Goal: Task Accomplishment & Management: Manage account settings

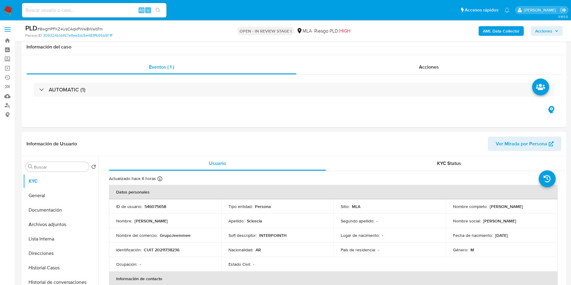
select select "10"
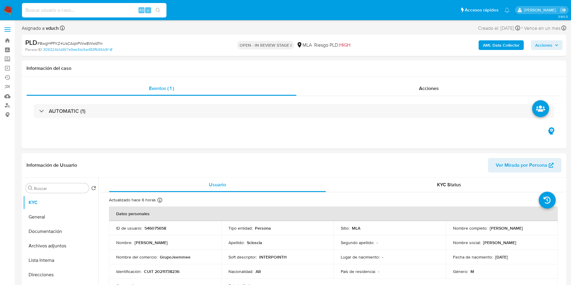
click at [108, 11] on input at bounding box center [94, 10] width 145 height 8
paste input "XS7LC6vxSF9LnmOubDxsJ8Ng"
type input "XS7LC6vxSF9LnmOubDxsJ8Ng"
click at [161, 9] on button "search-icon" at bounding box center [158, 10] width 12 height 8
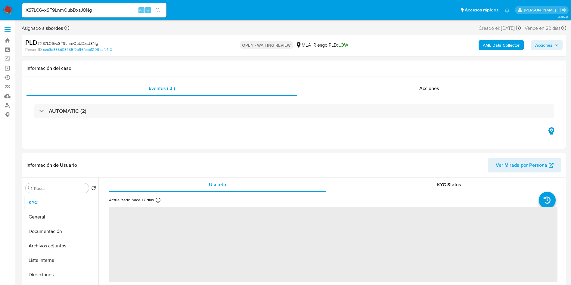
select select "10"
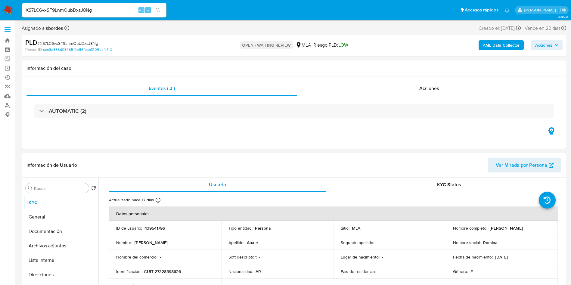
click at [158, 227] on p "439541796" at bounding box center [155, 228] width 20 height 5
copy p "439541796"
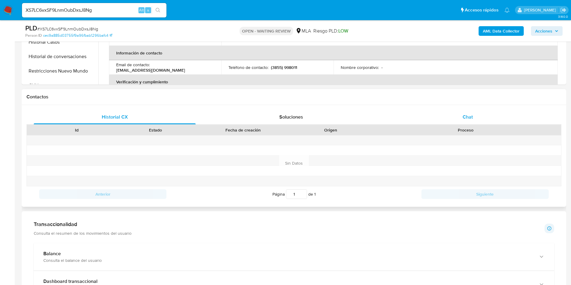
click at [480, 123] on div "Chat" at bounding box center [468, 117] width 162 height 14
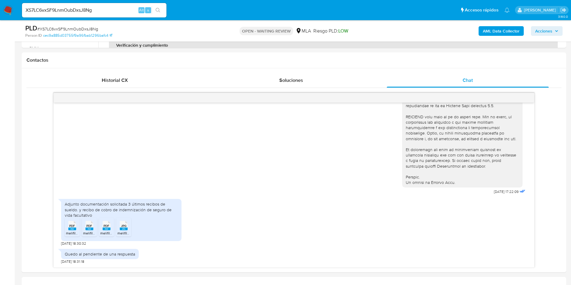
scroll to position [271, 0]
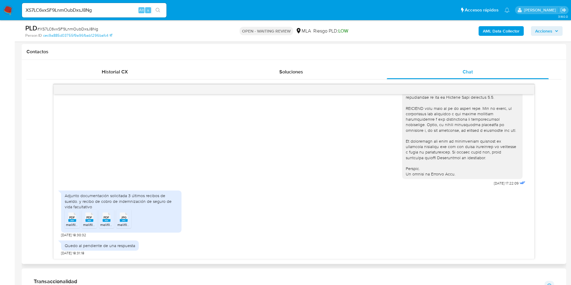
click at [74, 221] on rect at bounding box center [72, 220] width 8 height 3
click at [89, 216] on span "PDF" at bounding box center [89, 218] width 6 height 4
click at [105, 219] on span "PDF" at bounding box center [107, 218] width 6 height 4
click at [126, 221] on rect at bounding box center [124, 220] width 8 height 3
click at [116, 6] on input "XS7LC6vxSF9LnmOubDxsJ8Ng" at bounding box center [94, 10] width 145 height 8
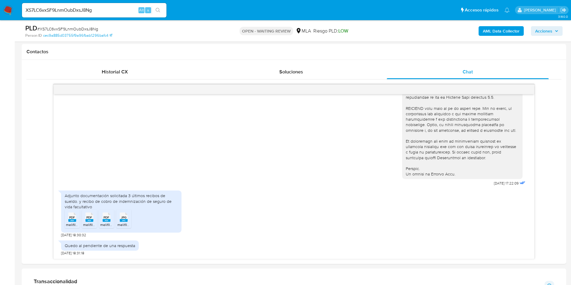
click at [116, 6] on input "XS7LC6vxSF9LnmOubDxsJ8Ng" at bounding box center [94, 10] width 145 height 8
paste input "5R9vLbl4vwKECkDjfJhNrizy"
type input "5R9vLbl4vwKECkDjfJhNrizy"
click at [159, 10] on icon "search-icon" at bounding box center [158, 10] width 5 height 5
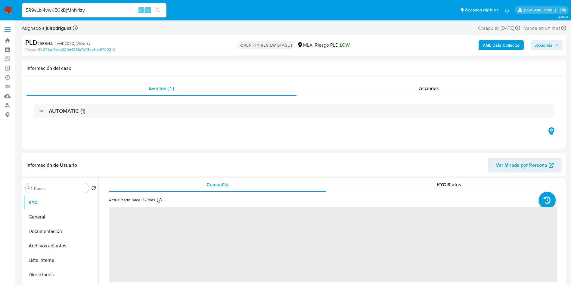
select select "10"
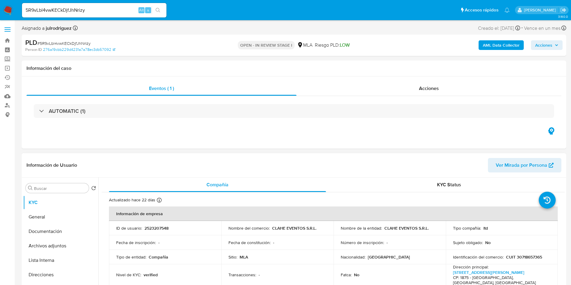
click at [160, 229] on p "2523207548" at bounding box center [157, 228] width 24 height 5
copy p "2523207548"
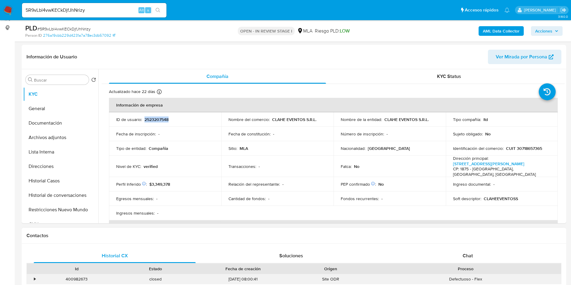
scroll to position [226, 0]
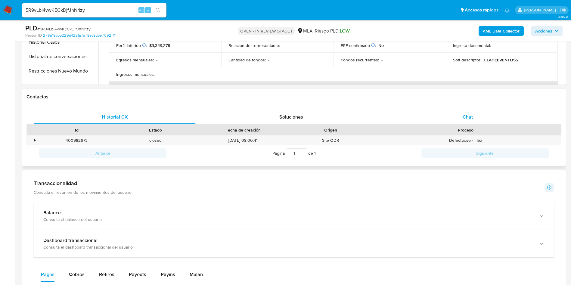
click at [505, 118] on div "Chat" at bounding box center [468, 117] width 162 height 14
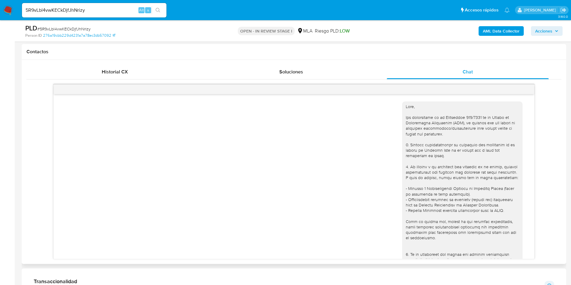
scroll to position [199, 0]
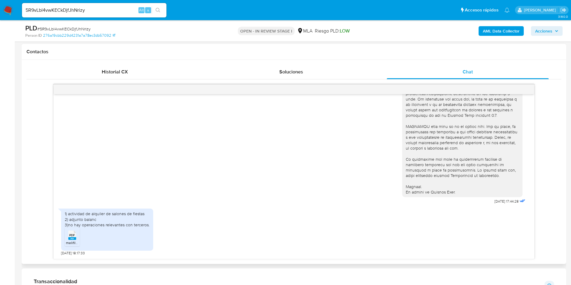
click at [71, 238] on rect at bounding box center [72, 238] width 8 height 3
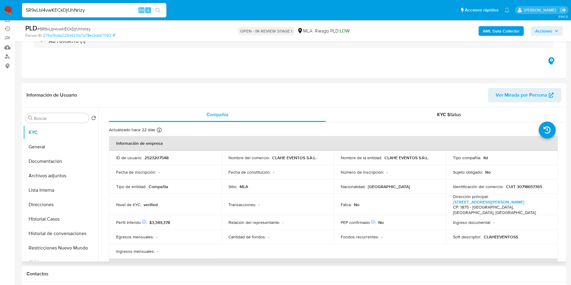
scroll to position [90, 0]
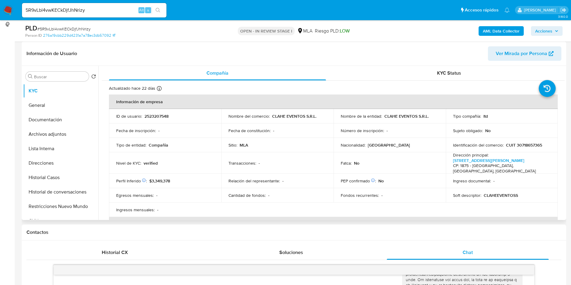
click at [147, 120] on td "ID de usuario : 2523207548" at bounding box center [165, 116] width 112 height 14
click at [147, 119] on td "ID de usuario : 2523207548" at bounding box center [165, 116] width 112 height 14
copy p "523207548"
click at [146, 114] on p "2523207548" at bounding box center [157, 116] width 24 height 5
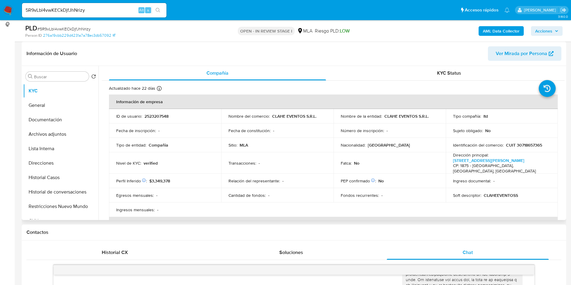
click at [153, 117] on p "2523207548" at bounding box center [157, 116] width 24 height 5
copy p "2523207548"
drag, startPoint x: 57, startPoint y: 178, endPoint x: 57, endPoint y: 167, distance: 11.5
click at [57, 177] on button "Historial Casos" at bounding box center [60, 177] width 75 height 14
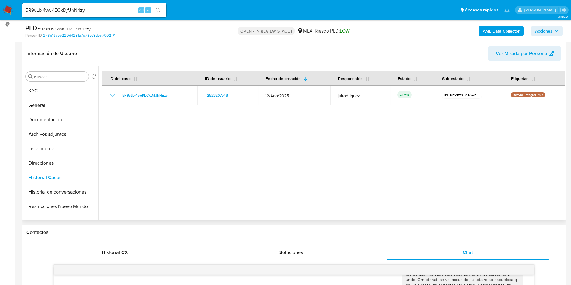
click at [270, 126] on div at bounding box center [331, 143] width 467 height 154
click at [56, 87] on button "KYC" at bounding box center [58, 91] width 70 height 14
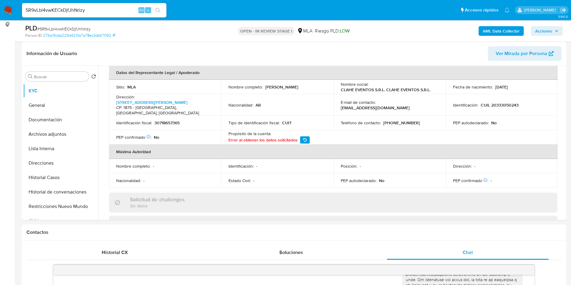
scroll to position [271, 0]
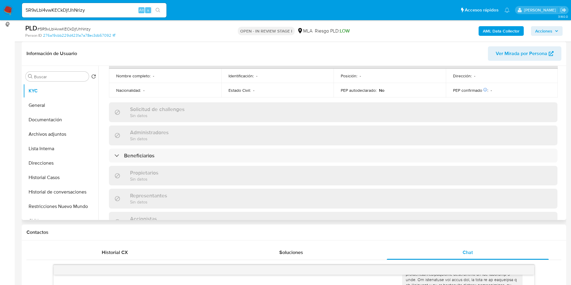
click at [174, 152] on div "Información de empresa ID de usuario : 2523207548 Nombre del comercio : CLAHE E…" at bounding box center [333, 86] width 449 height 527
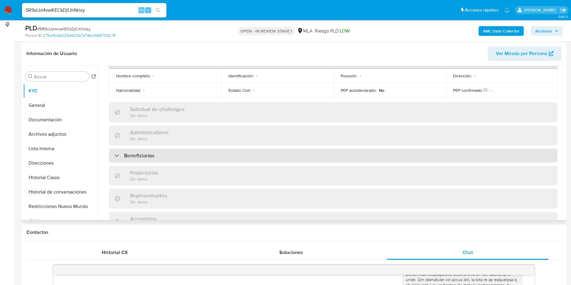
click at [178, 149] on div "Beneficiarios" at bounding box center [333, 156] width 449 height 14
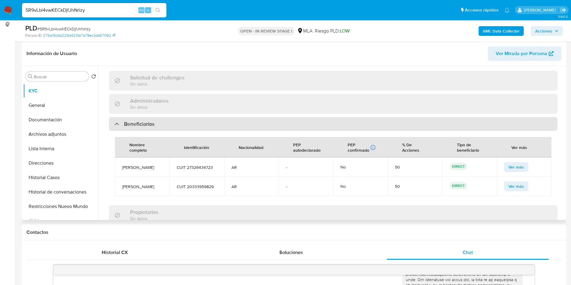
scroll to position [316, 0]
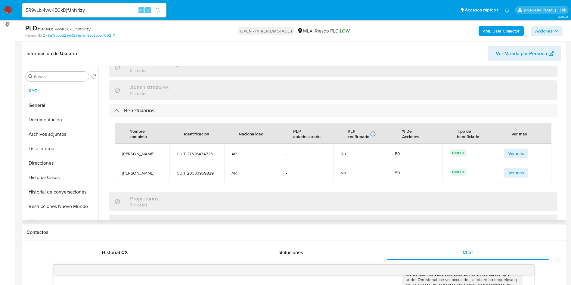
drag, startPoint x: 121, startPoint y: 142, endPoint x: 155, endPoint y: 154, distance: 35.5
click at [155, 154] on td "Pamela Elizabeth Arce" at bounding box center [142, 153] width 55 height 19
click at [337, 152] on td "No" at bounding box center [360, 153] width 55 height 19
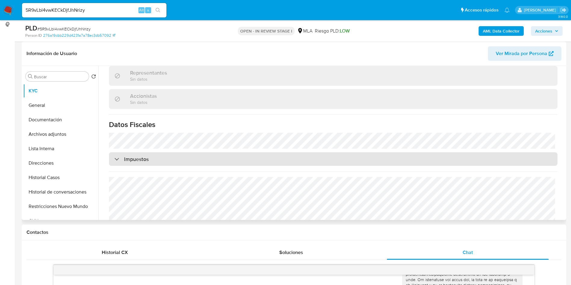
scroll to position [478, 0]
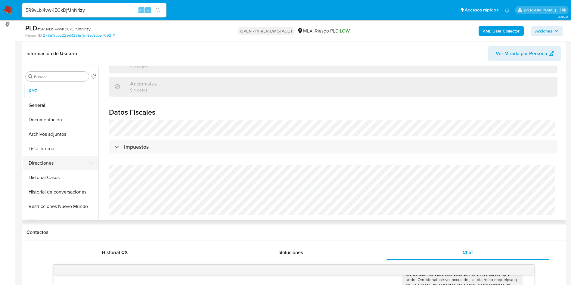
click at [68, 163] on button "Direcciones" at bounding box center [58, 163] width 70 height 14
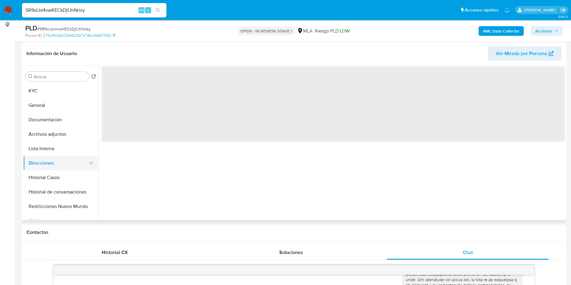
scroll to position [0, 0]
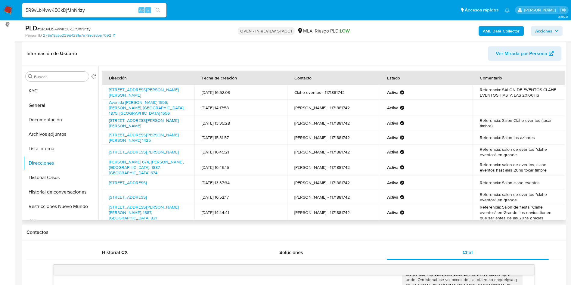
drag, startPoint x: 405, startPoint y: 124, endPoint x: 145, endPoint y: 127, distance: 259.7
click at [145, 127] on tr "Avenida Bartolomé Mitre 6320, Wilde, Buenos Aires, 1875, Argentina 6320 17/07/2…" at bounding box center [334, 123] width 464 height 14
click at [525, 148] on td "Referencia: salon de eventos "clahe eventos" en grande" at bounding box center [519, 152] width 93 height 14
drag, startPoint x: 535, startPoint y: 153, endPoint x: 132, endPoint y: 152, distance: 402.7
click at [132, 152] on tr "Calle España 3226, Florencio Varela, Buenos Aires, 1888, Argentina 3226 21/07/2…" at bounding box center [334, 152] width 464 height 14
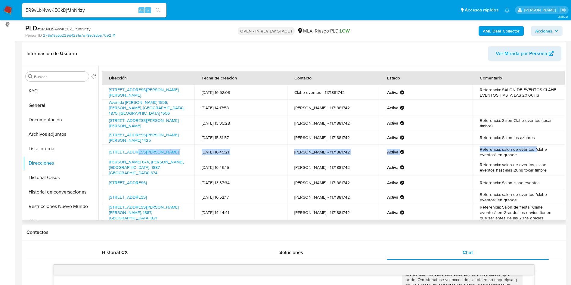
click at [218, 150] on td "21/07/2025 16:45:21" at bounding box center [241, 152] width 93 height 14
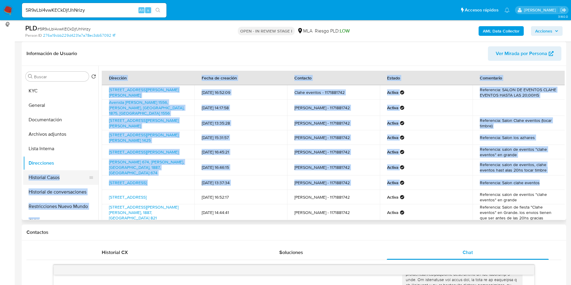
drag, startPoint x: 543, startPoint y: 182, endPoint x: 83, endPoint y: 178, distance: 460.3
click at [83, 178] on div "Buscar Volver al orden por defecto KYC General Documentación Archivos adjuntos …" at bounding box center [294, 143] width 542 height 154
click at [214, 182] on td "12/08/2025 13:37:34" at bounding box center [241, 183] width 93 height 14
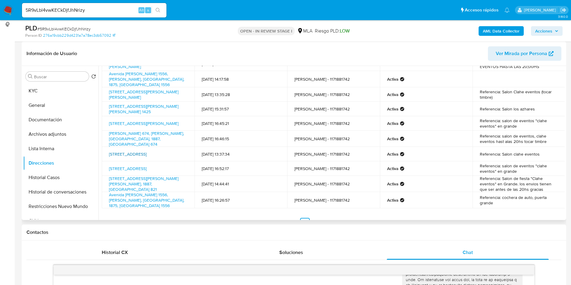
scroll to position [42, 0]
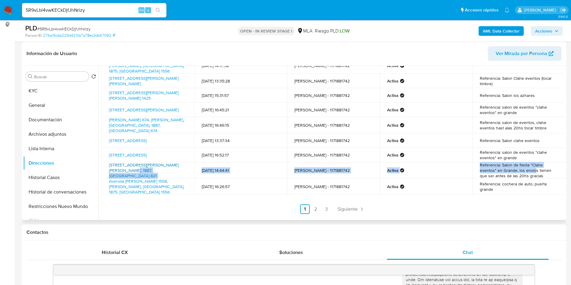
drag, startPoint x: 534, startPoint y: 169, endPoint x: 121, endPoint y: 169, distance: 412.7
click at [121, 169] on tr "Avenida Gobernador Monteverde 821, Florencio Varela, Buenos Aires, 1887, Argent…" at bounding box center [334, 170] width 464 height 16
click at [228, 171] on td "21/07/2025 14:44:41" at bounding box center [241, 170] width 93 height 16
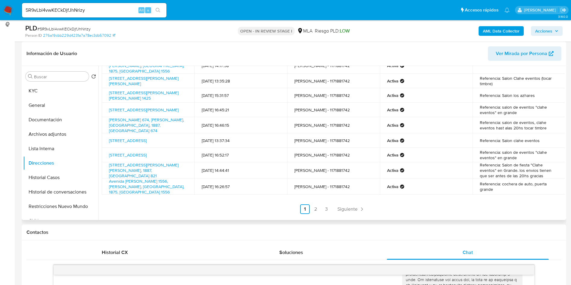
click at [499, 187] on td "Referencia: cochera de auto, puerta grande" at bounding box center [519, 187] width 93 height 16
click at [339, 207] on span "Siguiente" at bounding box center [348, 209] width 20 height 5
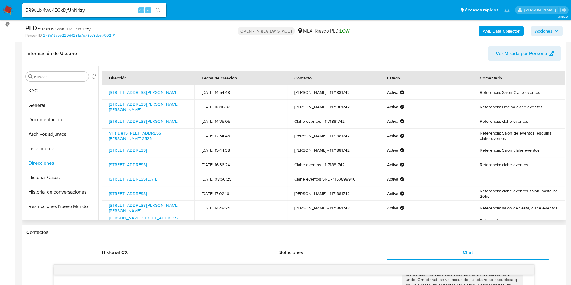
scroll to position [39, 0]
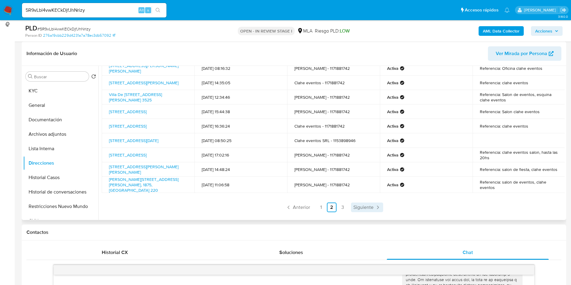
click at [365, 208] on span "Siguiente" at bounding box center [364, 207] width 20 height 5
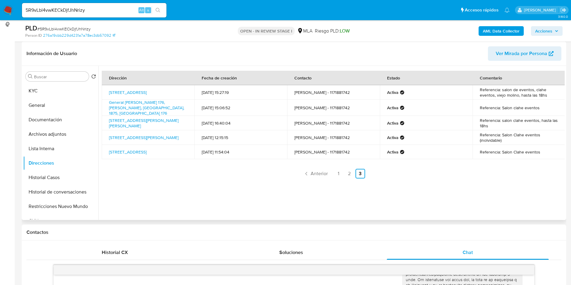
scroll to position [0, 0]
click at [334, 178] on link "1" at bounding box center [339, 174] width 10 height 10
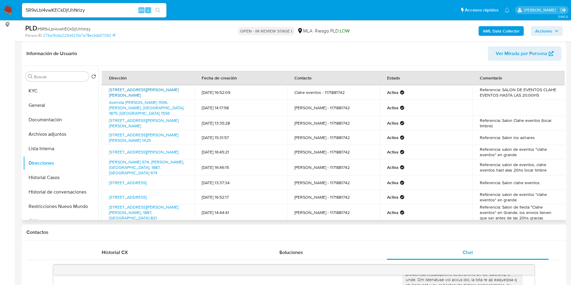
drag, startPoint x: 152, startPoint y: 99, endPoint x: 110, endPoint y: 88, distance: 43.6
click at [110, 88] on td "Avenida Bartolomé Mitre 4542, Villa Domínico, Buenos Aires, 1872, Argentina 4542" at bounding box center [148, 92] width 93 height 14
copy link "Avenida Bartolomé Mitre 4542, Villa Domínico, Buenos Aires, 1872, Argentina 4542"
click at [164, 231] on h1 "Contactos" at bounding box center [294, 233] width 535 height 6
drag, startPoint x: 515, startPoint y: 124, endPoint x: 127, endPoint y: 130, distance: 388.6
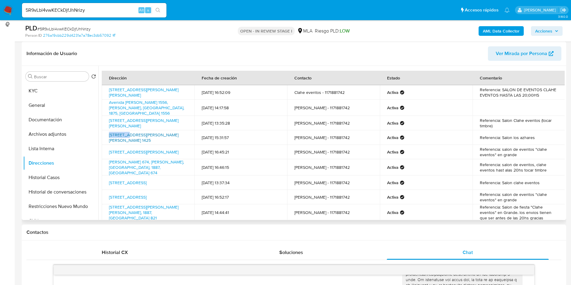
click at [127, 130] on tbody "Avenida Bartolomé Mitre 4542, Villa Domínico, Buenos Aires, 1872, Argentina 454…" at bounding box center [334, 161] width 464 height 152
click at [188, 125] on td "Avenida Bartolomé Mitre 6320, Wilde, Buenos Aires, 1875, Argentina 6320" at bounding box center [148, 123] width 93 height 14
drag, startPoint x: 523, startPoint y: 137, endPoint x: 141, endPoint y: 136, distance: 381.9
click at [142, 136] on tr "Avenida Pedro Dreyer 1425, Esteban Echeverría, Buenos Aires, 1842, Argentina 14…" at bounding box center [334, 137] width 464 height 14
click at [140, 142] on td "Avenida Pedro Dreyer 1425, Esteban Echeverría, Buenos Aires, 1842, Argentina 14…" at bounding box center [148, 137] width 93 height 14
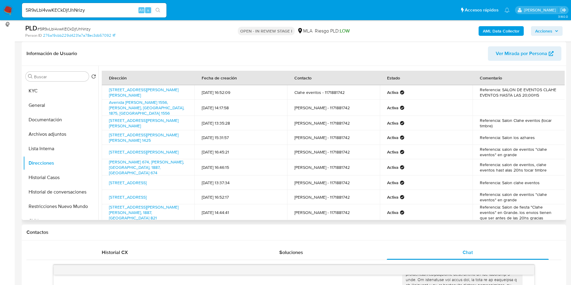
drag, startPoint x: 143, startPoint y: 144, endPoint x: 106, endPoint y: 133, distance: 38.8
click at [106, 133] on td "Avenida Pedro Dreyer 1425, Esteban Echeverría, Buenos Aires, 1842, Argentina 14…" at bounding box center [148, 137] width 93 height 14
copy link "Avenida Pedro Dreyer 1425, Esteban Echeverría, Buenos Aires, 1842, Argentina 14…"
click at [543, 170] on td "Referencia: salon de eventos, clahe eventos hast alas 20hs tocar timbre" at bounding box center [519, 167] width 93 height 16
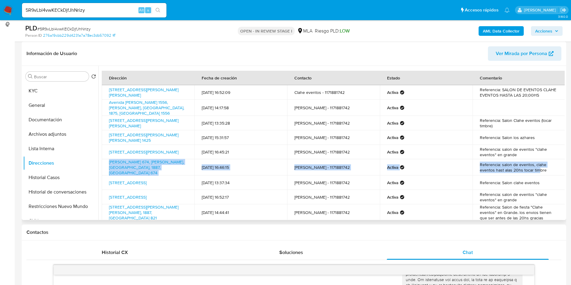
drag, startPoint x: 539, startPoint y: 170, endPoint x: 103, endPoint y: 168, distance: 435.9
click at [103, 168] on tr "Bartolomé Mitre 674, Florencio Varela, Buenos Aires, 1887, Argentina 674 07/08/…" at bounding box center [334, 167] width 464 height 16
click at [188, 171] on td "Bartolomé Mitre 674, Florencio Varela, Buenos Aires, 1887, Argentina 674" at bounding box center [148, 167] width 93 height 16
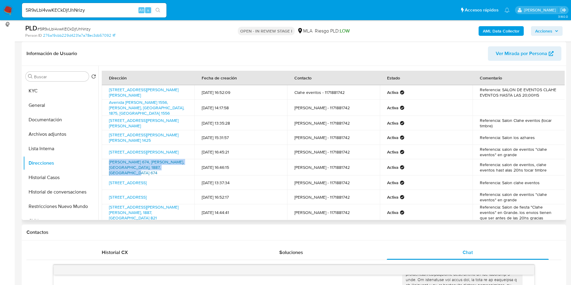
drag, startPoint x: 188, startPoint y: 171, endPoint x: 109, endPoint y: 166, distance: 78.8
click at [109, 166] on td "Bartolomé Mitre 674, Florencio Varela, Buenos Aires, 1887, Argentina 674" at bounding box center [148, 167] width 93 height 16
copy link "Bartolomé Mitre 674, Florencio Varela, Buenos Aires, 1887, Argentina 674"
drag, startPoint x: 500, startPoint y: 188, endPoint x: 496, endPoint y: 187, distance: 3.4
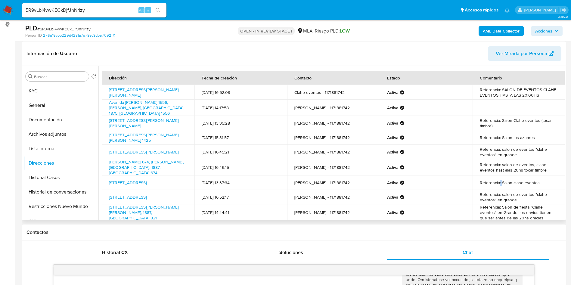
click at [497, 187] on td "Referencia: Salon clahe eventos" at bounding box center [519, 183] width 93 height 14
click at [170, 185] on td "Avenida La Plata 2370, Quilmes, Buenos Aires, 1878, Argentina 2370" at bounding box center [148, 183] width 93 height 14
drag, startPoint x: 169, startPoint y: 185, endPoint x: 108, endPoint y: 179, distance: 62.0
click at [108, 179] on td "Avenida La Plata 2370, Quilmes, Buenos Aires, 1878, Argentina 2370" at bounding box center [148, 183] width 93 height 14
copy link "Avenida La Plata 2370, Quilmes, Buenos Aires, 1878, Argentina 2370"
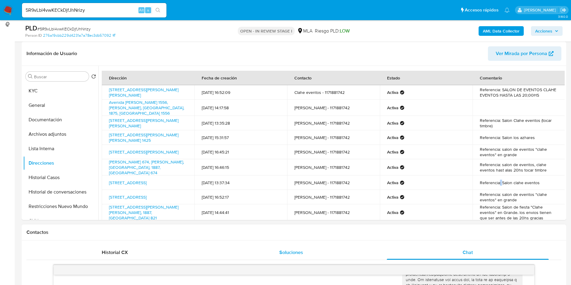
drag, startPoint x: 234, startPoint y: 245, endPoint x: 186, endPoint y: 192, distance: 71.7
click at [234, 245] on div "Soluciones" at bounding box center [291, 252] width 162 height 14
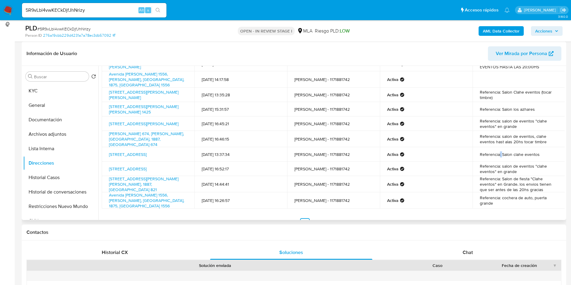
scroll to position [42, 0]
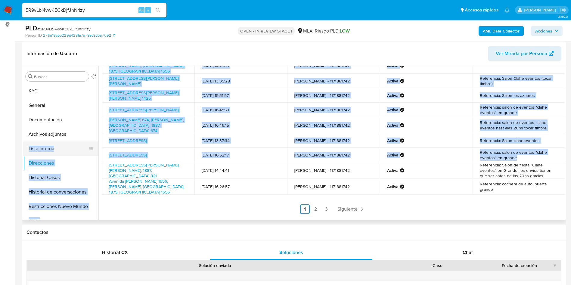
drag, startPoint x: 516, startPoint y: 157, endPoint x: 79, endPoint y: 155, distance: 436.8
click at [79, 155] on div "Buscar Volver al orden por defecto KYC General Documentación Archivos adjuntos …" at bounding box center [294, 143] width 542 height 154
click at [147, 153] on link "Calle Gran Canaria 1159, Quilmes, Buenos Aires, 1878, Argentina 1159" at bounding box center [128, 155] width 38 height 6
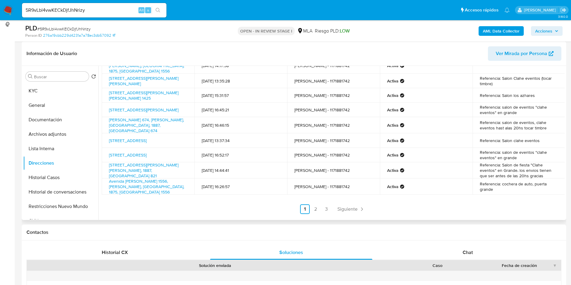
drag, startPoint x: 179, startPoint y: 215, endPoint x: 169, endPoint y: 193, distance: 24.3
click at [179, 215] on div "Dirección Fecha de creación Contacto Estado Comentario Avenida Bartolomé Mitre …" at bounding box center [331, 143] width 467 height 154
drag, startPoint x: 154, startPoint y: 158, endPoint x: 105, endPoint y: 152, distance: 48.5
click at [105, 152] on td "Calle Gran Canaria 1159, Quilmes, Buenos Aires, 1878, Argentina 1159" at bounding box center [148, 155] width 93 height 14
copy link "Calle Gran Canaria 1159, Quilmes, Buenos Aires, 1878, Argentina 1159"
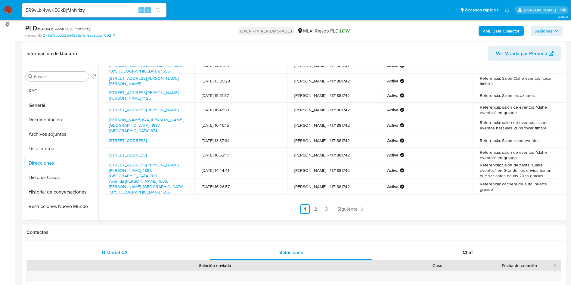
click at [200, 249] on button "Historial CX" at bounding box center [115, 252] width 177 height 14
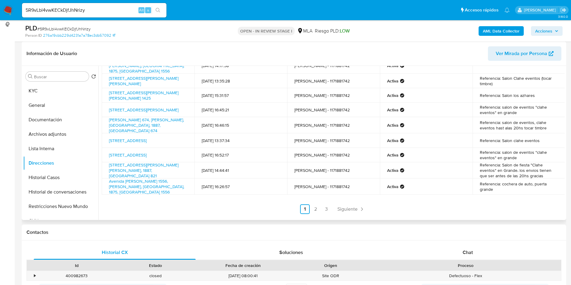
drag, startPoint x: 152, startPoint y: 174, endPoint x: 108, endPoint y: 166, distance: 44.2
click at [108, 166] on td "Avenida Gobernador Monteverde 821, Florencio Varela, Buenos Aires, 1887, Argent…" at bounding box center [148, 170] width 93 height 16
copy link "Avenida Gobernador Monteverde 821, Florencio Varela, Buenos Aires, 1887, Argent…"
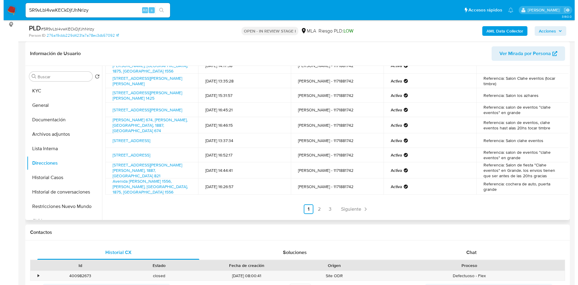
scroll to position [0, 0]
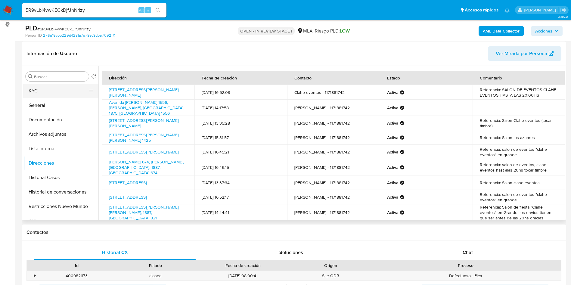
click at [64, 95] on button "KYC" at bounding box center [58, 91] width 70 height 14
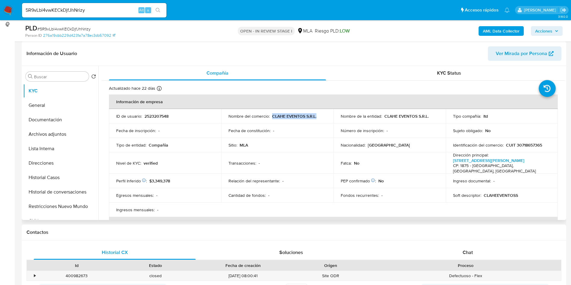
drag, startPoint x: 272, startPoint y: 115, endPoint x: 320, endPoint y: 115, distance: 48.5
click at [320, 115] on div "Nombre del comercio : CLAHE EVENTOS S.R.L." at bounding box center [278, 116] width 98 height 5
click at [305, 161] on div "Transacciones : -" at bounding box center [278, 163] width 98 height 5
click at [488, 31] on b "AML Data Collector" at bounding box center [501, 31] width 37 height 10
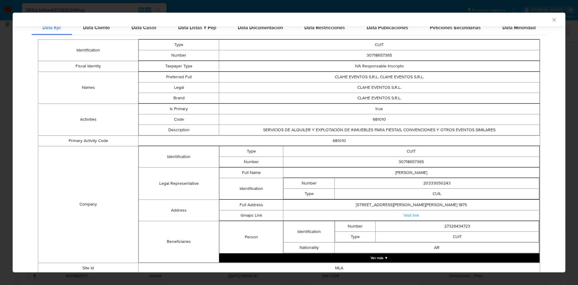
scroll to position [134, 0]
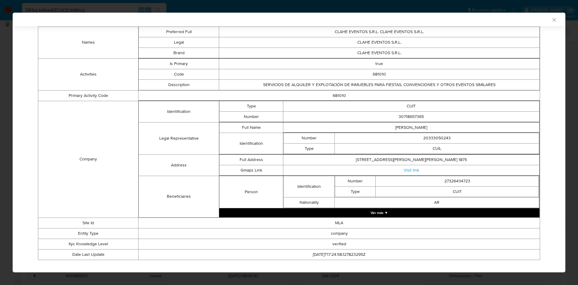
click at [411, 213] on button "Ver más ▼" at bounding box center [379, 212] width 320 height 9
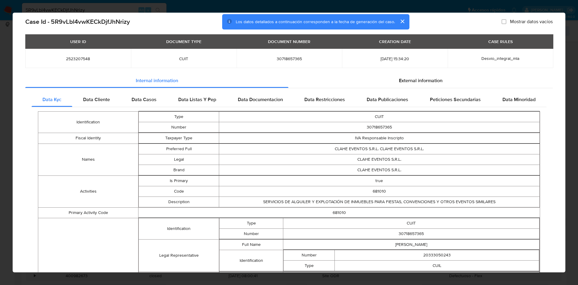
scroll to position [0, 0]
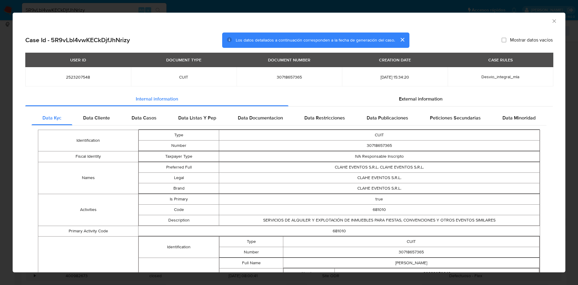
click at [89, 107] on div "Data Kyc Data Cliente Data Casos Data Listas Y Pep Data Documentacion Data Rest…" at bounding box center [289, 272] width 528 height 330
click at [102, 115] on span "Data Cliente" at bounding box center [96, 117] width 27 height 7
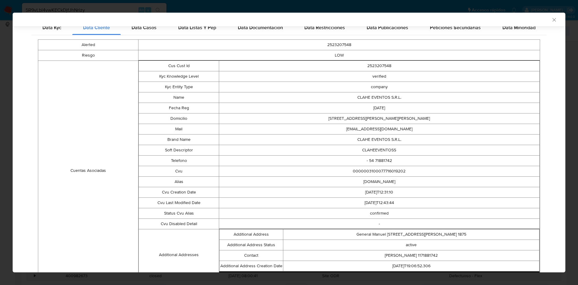
scroll to position [129, 0]
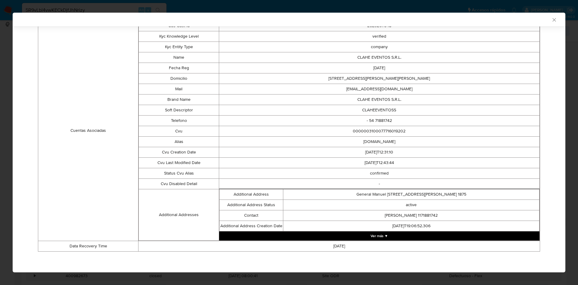
click at [374, 243] on td "2025-08-12" at bounding box center [340, 246] width 402 height 11
click at [377, 236] on button "Ver más ▼" at bounding box center [379, 236] width 320 height 9
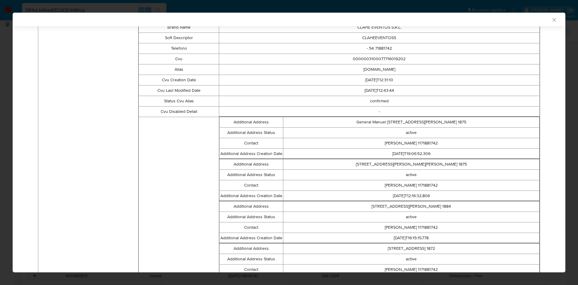
scroll to position [0, 0]
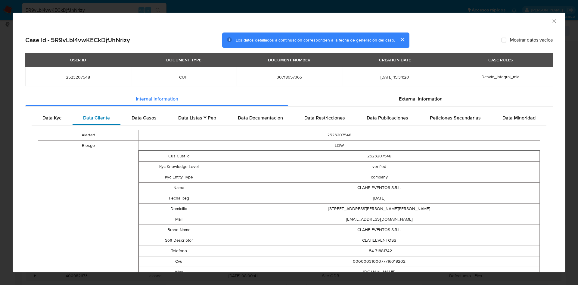
click at [116, 120] on div "Data Cliente" at bounding box center [96, 118] width 48 height 14
click at [142, 115] on span "Data Casos" at bounding box center [144, 117] width 25 height 7
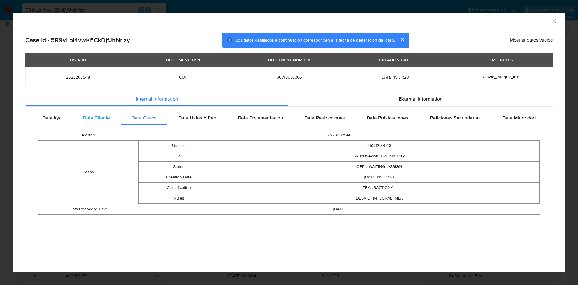
drag, startPoint x: 91, startPoint y: 117, endPoint x: 103, endPoint y: 117, distance: 11.7
click at [91, 117] on span "Data Cliente" at bounding box center [96, 117] width 27 height 7
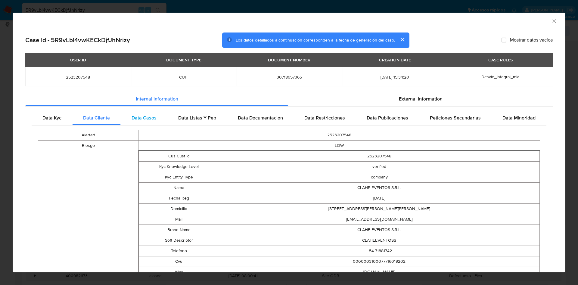
click at [142, 118] on span "Data Casos" at bounding box center [144, 117] width 25 height 7
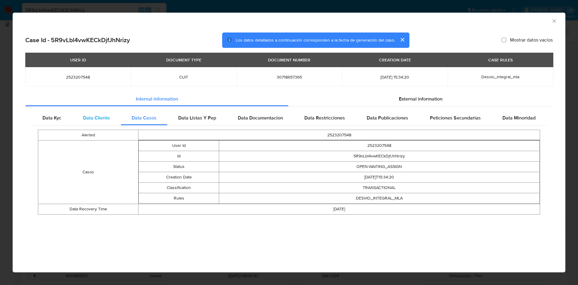
click at [101, 114] on div "Data Cliente" at bounding box center [96, 118] width 48 height 14
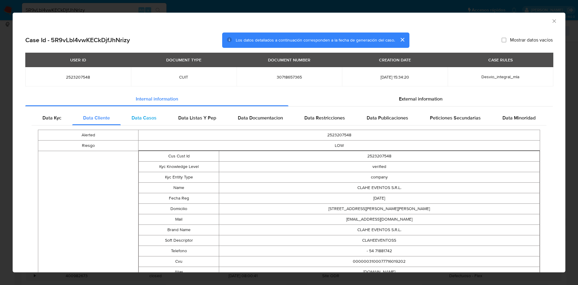
click at [129, 118] on div "Data Casos" at bounding box center [144, 118] width 47 height 14
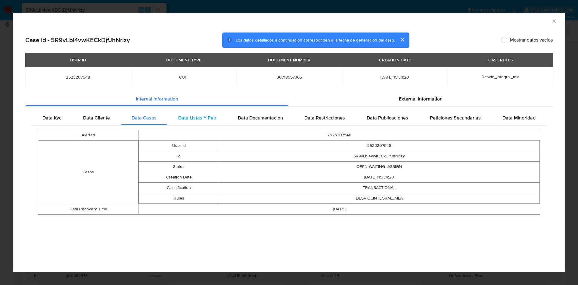
click at [186, 114] on span "Data Listas Y Pep" at bounding box center [197, 117] width 38 height 7
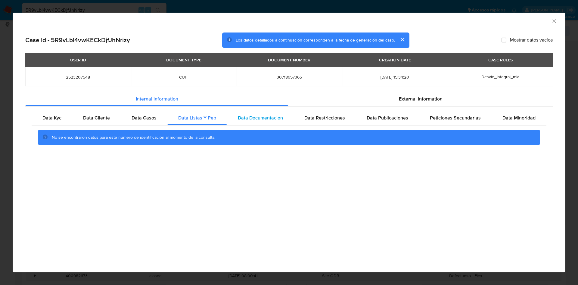
click at [267, 111] on div "Data Documentacion" at bounding box center [260, 118] width 67 height 14
click at [330, 122] on div "Data Restricciones" at bounding box center [325, 118] width 62 height 14
drag, startPoint x: 384, startPoint y: 120, endPoint x: 406, endPoint y: 119, distance: 21.7
click at [384, 120] on span "Data Publicaciones" at bounding box center [388, 117] width 42 height 7
drag, startPoint x: 454, startPoint y: 119, endPoint x: 489, endPoint y: 122, distance: 34.5
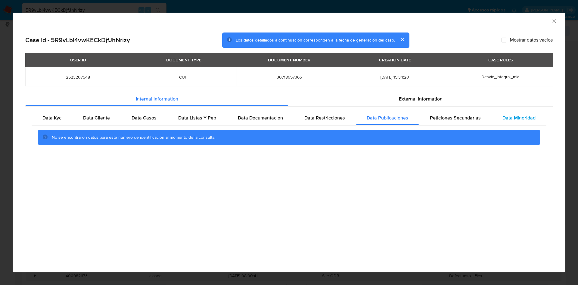
click at [454, 118] on span "Peticiones Secundarias" at bounding box center [455, 117] width 51 height 7
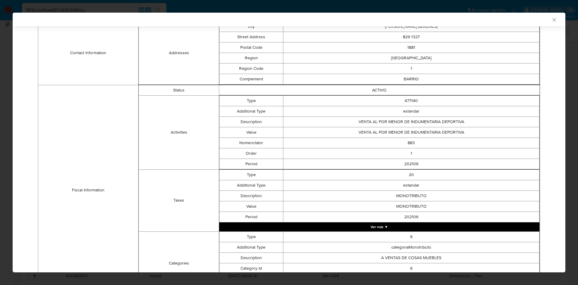
scroll to position [194, 0]
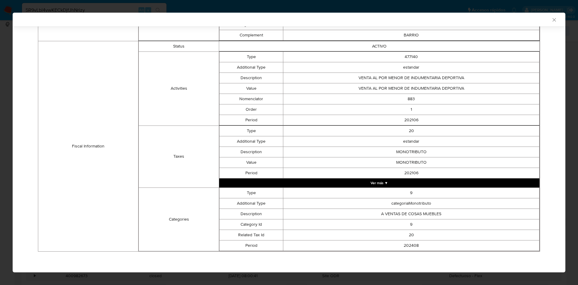
click at [380, 177] on td "202106" at bounding box center [411, 173] width 256 height 11
click at [371, 181] on button "Ver más ▼" at bounding box center [379, 183] width 320 height 9
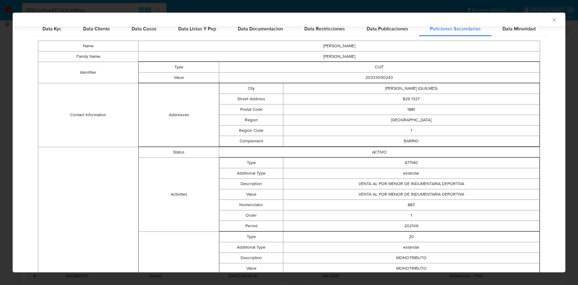
scroll to position [89, 0]
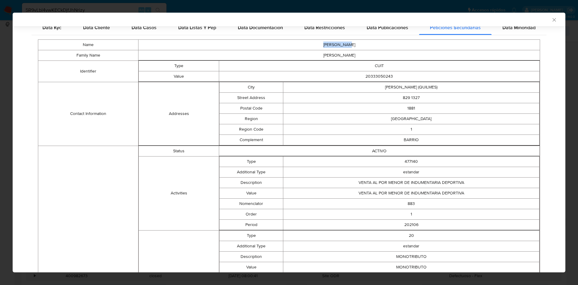
drag, startPoint x: 318, startPoint y: 41, endPoint x: 375, endPoint y: 43, distance: 56.7
click at [375, 43] on td "WALTER HUGO" at bounding box center [340, 44] width 402 height 11
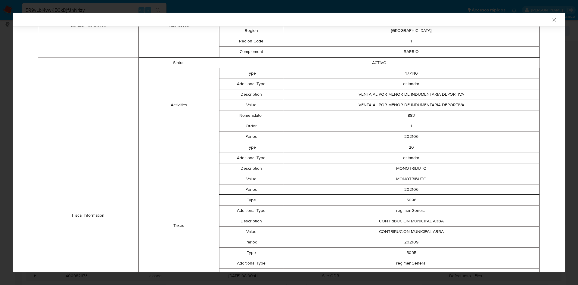
scroll to position [0, 0]
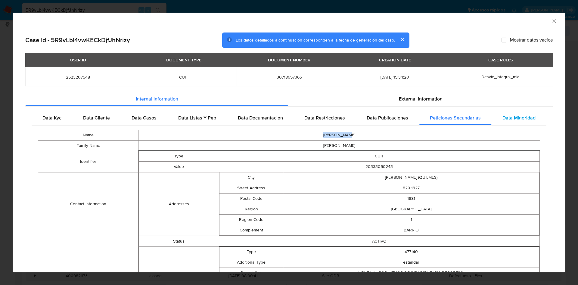
click at [508, 118] on span "Data Minoridad" at bounding box center [519, 117] width 33 height 7
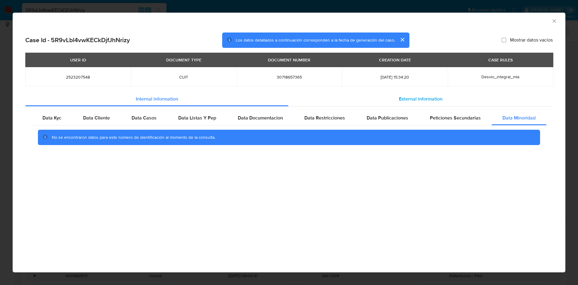
click at [412, 98] on span "External information" at bounding box center [421, 98] width 44 height 7
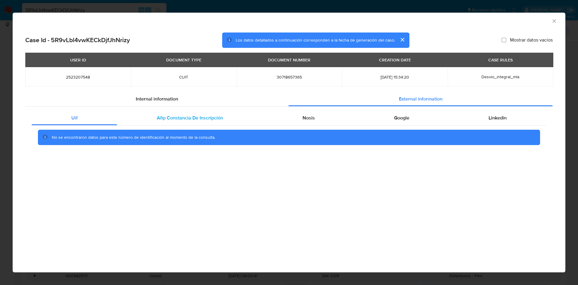
click at [190, 120] on span "Afip Constancia De Inscripción" at bounding box center [190, 117] width 66 height 7
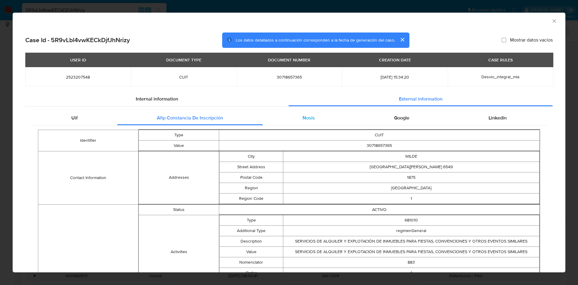
click at [304, 117] on span "Nosis" at bounding box center [309, 117] width 12 height 7
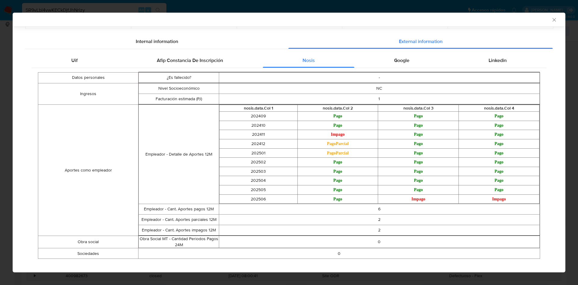
scroll to position [64, 0]
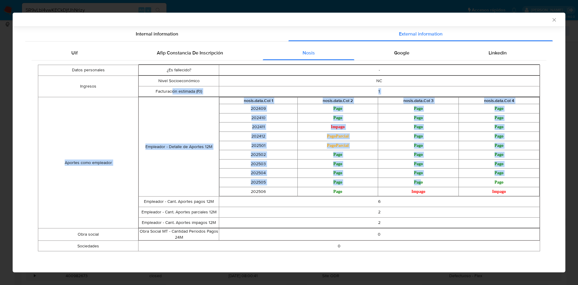
drag, startPoint x: 175, startPoint y: 94, endPoint x: 417, endPoint y: 183, distance: 257.6
click at [417, 183] on tbody "Datos personales ¿Es fallecido? - Ingresos Nivel Socioeconómico NC Facturación …" at bounding box center [289, 158] width 502 height 187
click at [403, 183] on td "Pago" at bounding box center [418, 182] width 81 height 9
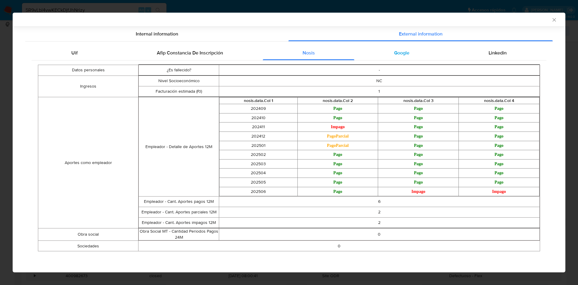
click at [401, 52] on span "Google" at bounding box center [401, 52] width 15 height 7
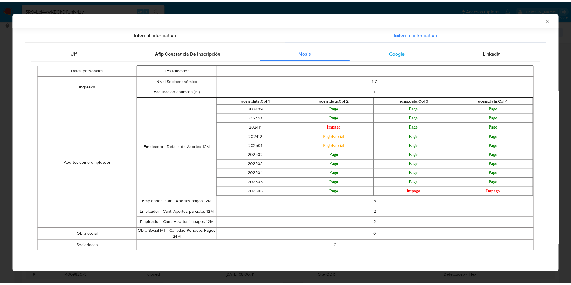
scroll to position [0, 0]
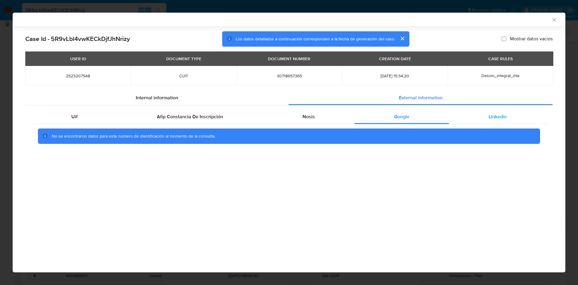
click at [492, 117] on span "Linkedin" at bounding box center [498, 116] width 18 height 7
click at [551, 17] on div "AML Data Collector" at bounding box center [284, 19] width 535 height 5
click at [555, 19] on icon "Cerrar ventana" at bounding box center [555, 20] width 6 height 6
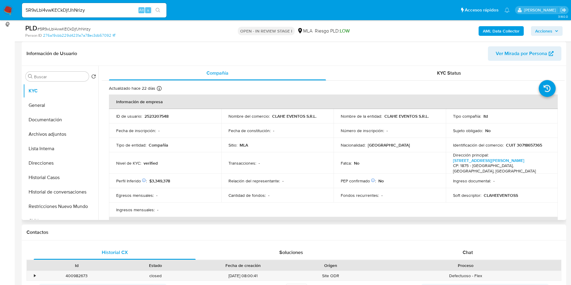
drag, startPoint x: 255, startPoint y: 165, endPoint x: 221, endPoint y: 154, distance: 35.8
click at [255, 164] on td "Transacciones : -" at bounding box center [277, 162] width 112 height 21
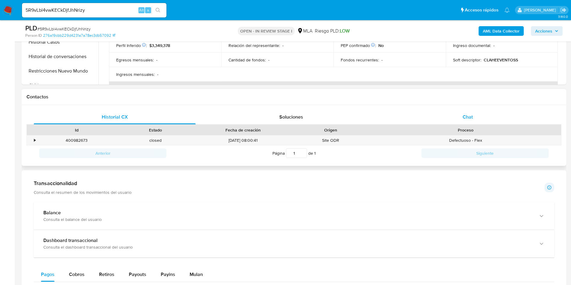
click at [468, 112] on div "Chat" at bounding box center [468, 117] width 162 height 14
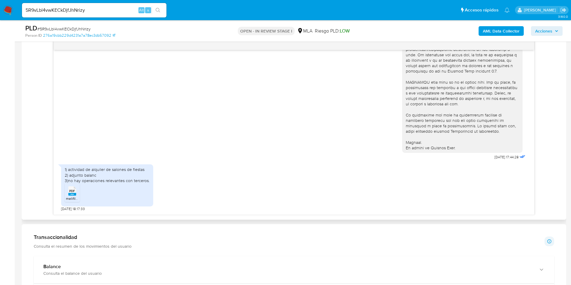
scroll to position [316, 0]
click at [71, 189] on span "PDF" at bounding box center [72, 190] width 6 height 4
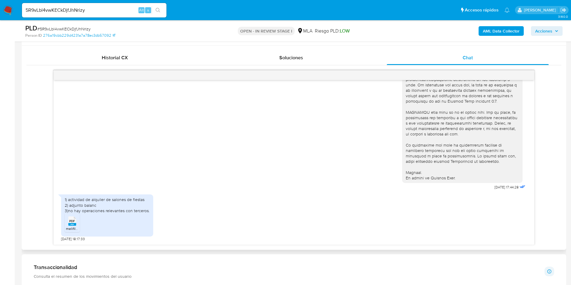
scroll to position [271, 0]
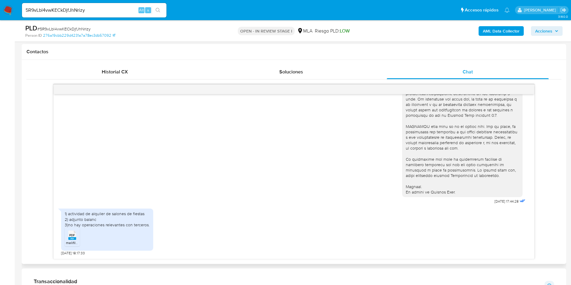
click at [68, 214] on div "1) actividad de alquiler de salones de fiestas 2) adjunto balanc 3)no hay opera…" at bounding box center [107, 219] width 85 height 17
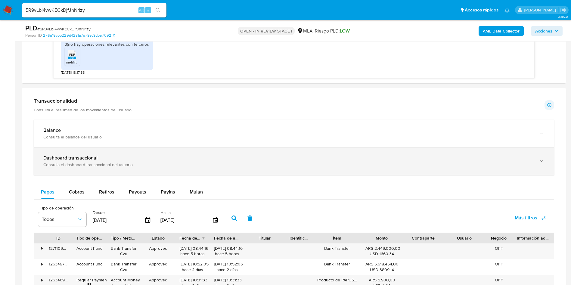
click at [76, 167] on div "Consulta el dashboard transaccional del usuario" at bounding box center [287, 164] width 489 height 5
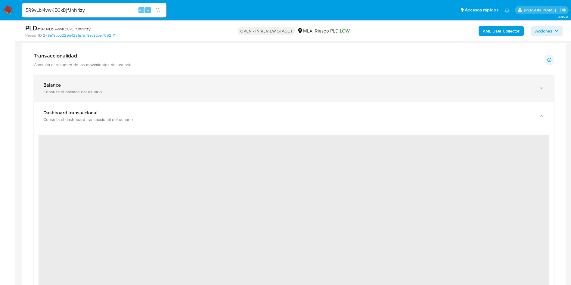
click at [87, 92] on div "Consulta el balance del usuario" at bounding box center [287, 91] width 489 height 5
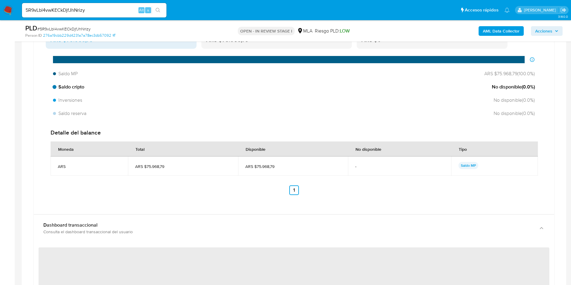
scroll to position [542, 0]
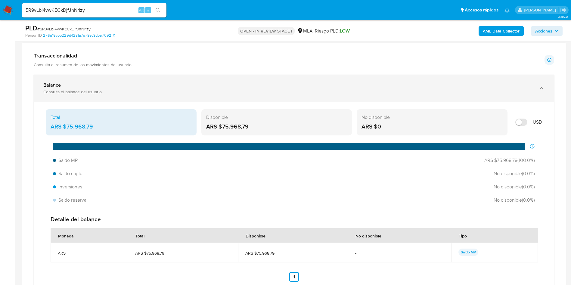
click at [118, 89] on div "Consulta el balance del usuario" at bounding box center [287, 91] width 489 height 5
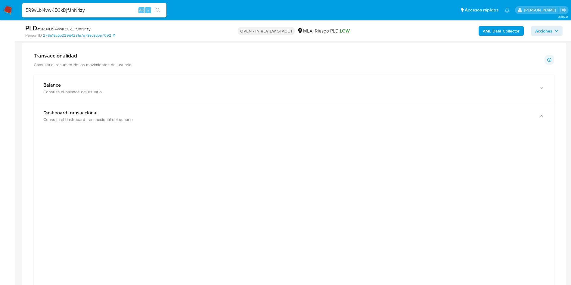
scroll to position [587, 0]
click at [505, 109] on div at bounding box center [294, 179] width 511 height 271
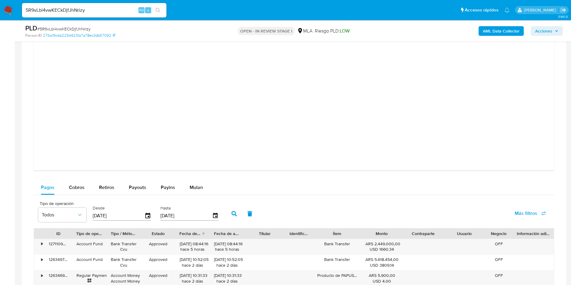
scroll to position [678, 0]
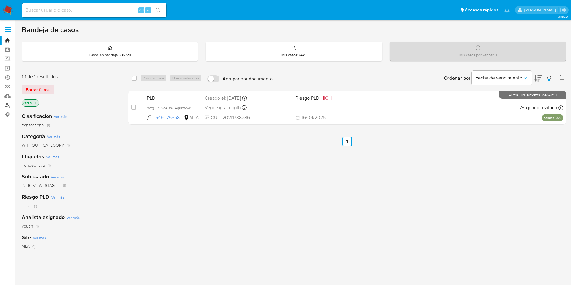
click at [11, 104] on link "Buscador de personas" at bounding box center [36, 105] width 72 height 9
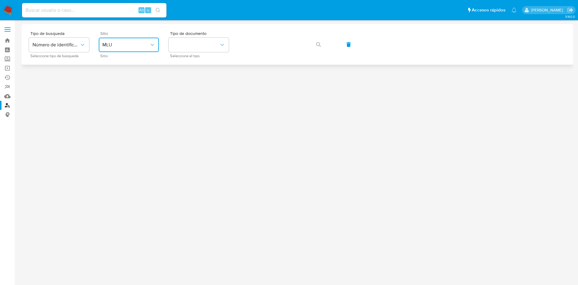
click at [129, 44] on span "MLU" at bounding box center [125, 45] width 47 height 6
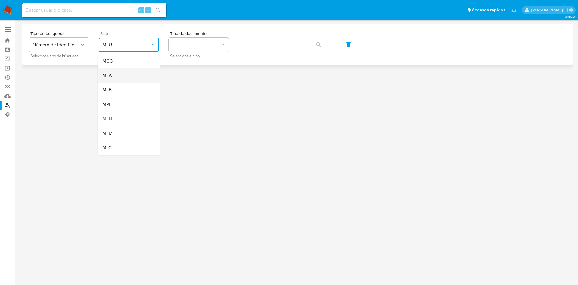
click at [119, 72] on div "MLA" at bounding box center [126, 75] width 49 height 14
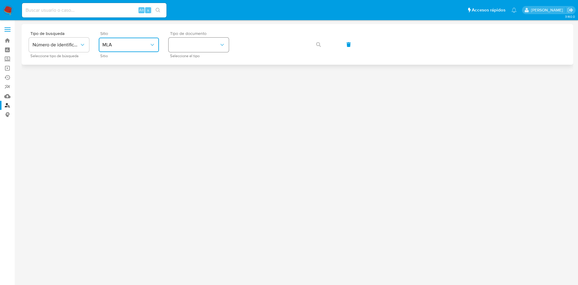
click at [198, 42] on button "identificationType" at bounding box center [199, 45] width 60 height 14
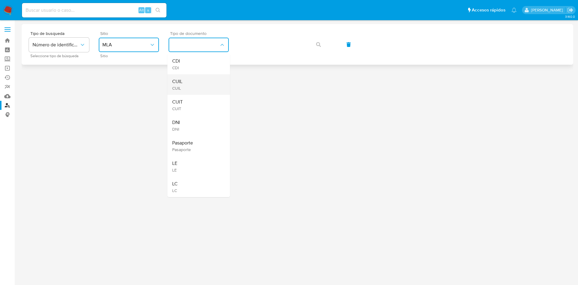
click at [199, 81] on div "CUIL CUIL" at bounding box center [196, 84] width 49 height 20
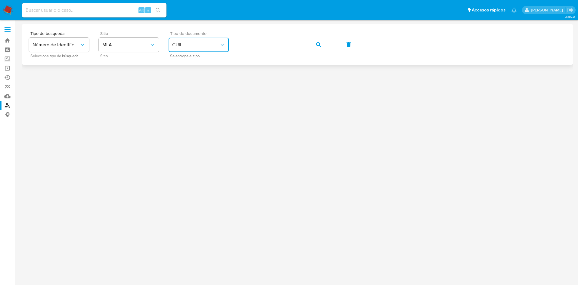
drag, startPoint x: 324, startPoint y: 44, endPoint x: 318, endPoint y: 42, distance: 5.9
click at [324, 43] on button "button" at bounding box center [318, 44] width 20 height 14
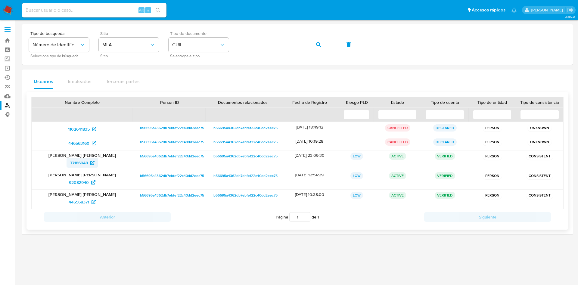
click at [75, 163] on span "77186948" at bounding box center [79, 163] width 18 height 10
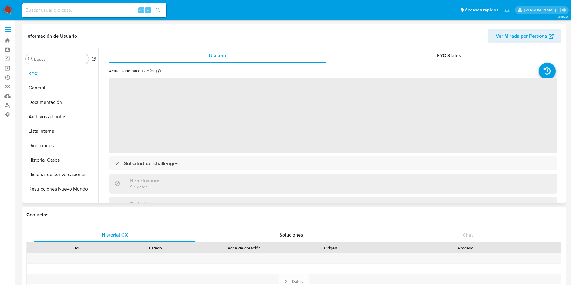
select select "10"
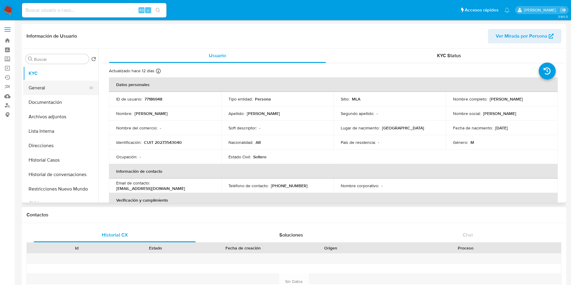
click at [53, 86] on button "General" at bounding box center [58, 88] width 70 height 14
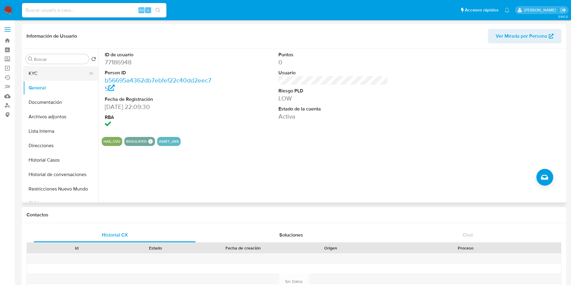
drag, startPoint x: 30, startPoint y: 74, endPoint x: 51, endPoint y: 76, distance: 20.6
click at [30, 74] on button "KYC" at bounding box center [58, 73] width 70 height 14
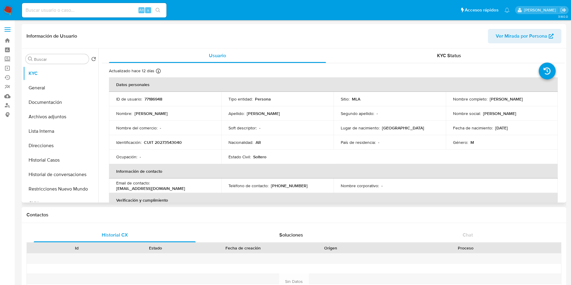
drag, startPoint x: 487, startPoint y: 99, endPoint x: 545, endPoint y: 100, distance: 57.5
click at [545, 100] on div "Nombre completo : Leopoldo Francisco Taborda" at bounding box center [502, 98] width 98 height 5
copy div "[PERSON_NAME] [PERSON_NAME]"
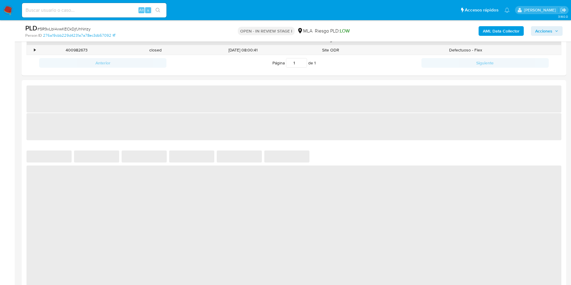
select select "10"
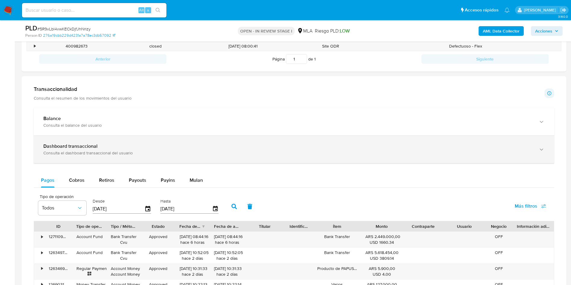
scroll to position [340, 0]
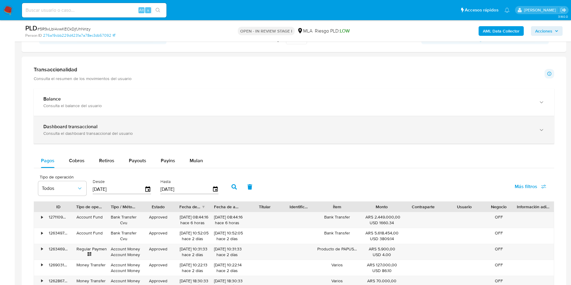
click at [120, 120] on div "Dashboard transaccional Consulta el dashboard transaccional del usuario" at bounding box center [294, 129] width 521 height 27
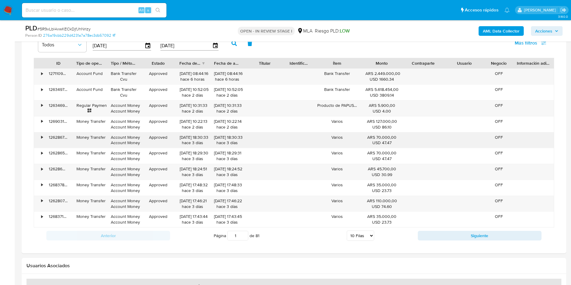
scroll to position [746, 0]
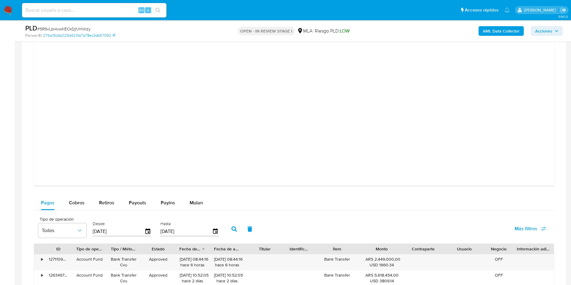
scroll to position [521, 0]
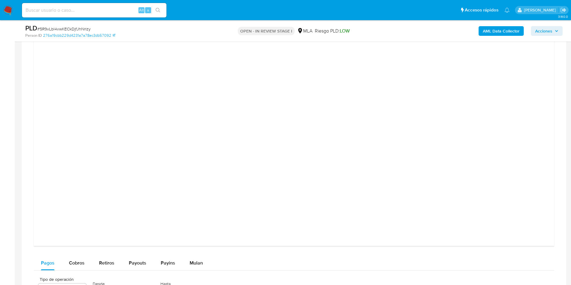
click at [81, 25] on div "PLD # 5R9vLbl4vwKECkDjfJhNrizy" at bounding box center [113, 28] width 177 height 9
copy span "5R9vLbl4vwKECkDjfJhNrizy"
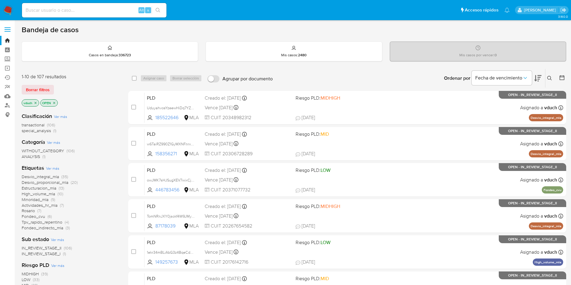
click at [549, 70] on div "Ingrese ID de usuario o caso Buscar Borrar filtros" at bounding box center [551, 78] width 10 height 19
click at [549, 79] on icon at bounding box center [550, 78] width 5 height 5
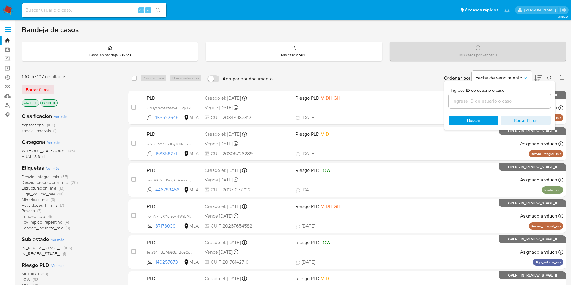
click at [520, 94] on div at bounding box center [500, 101] width 102 height 14
click at [523, 105] on input at bounding box center [500, 101] width 102 height 8
paste input "5R9vLbl4vwKECkDjfJhNrizy"
type input "5R9vLbl4vwKECkDjfJhNrizy"
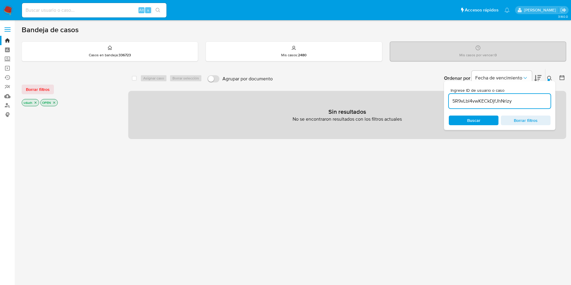
click at [34, 103] on icon "close-filter" at bounding box center [36, 103] width 4 height 4
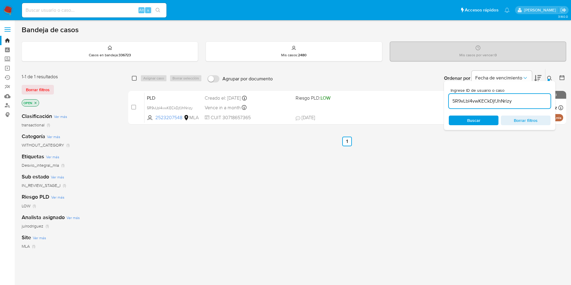
click at [135, 77] on input "checkbox" at bounding box center [134, 78] width 5 height 5
checkbox input "true"
click at [142, 79] on button "Asignar caso" at bounding box center [153, 78] width 27 height 7
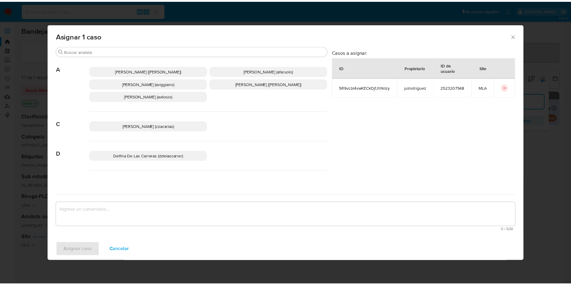
scroll to position [526, 0]
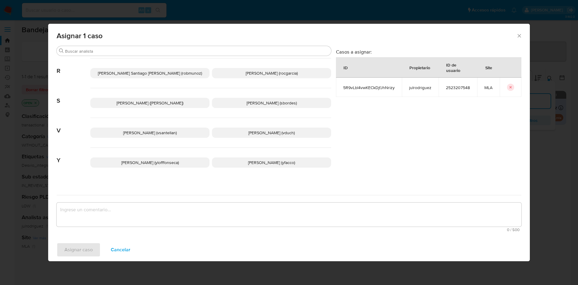
click at [290, 130] on p "[PERSON_NAME] (vduch)" at bounding box center [271, 133] width 119 height 10
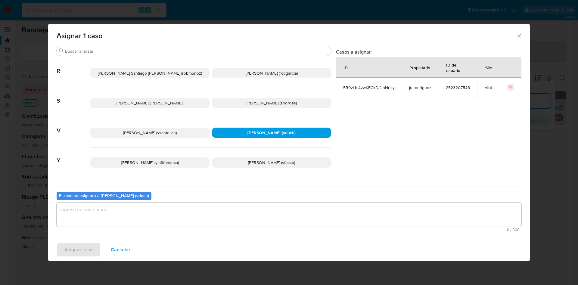
click at [277, 231] on span "0 / 500" at bounding box center [288, 230] width 461 height 4
click at [276, 220] on textarea "assign-modal" at bounding box center [289, 215] width 465 height 24
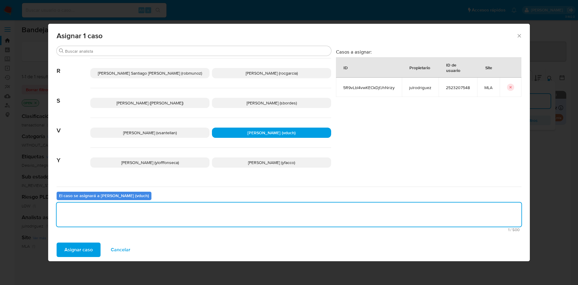
click at [86, 248] on span "Asignar caso" at bounding box center [78, 249] width 28 height 13
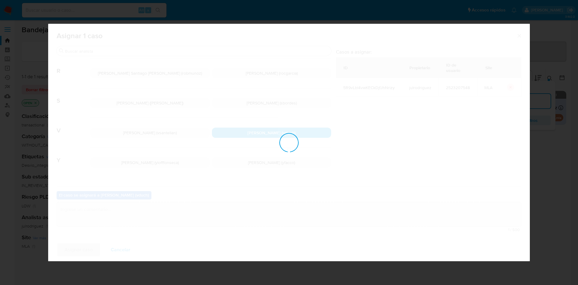
checkbox input "false"
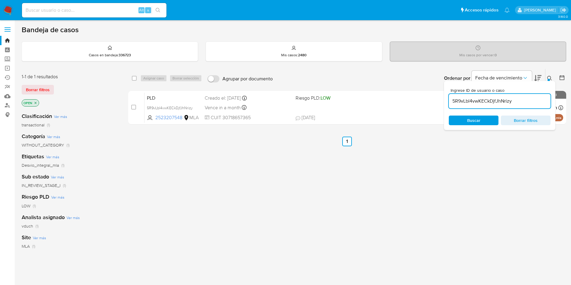
click at [263, 248] on div "select-all-cases-checkbox Asignar caso Borrar selección Agrupar por documento O…" at bounding box center [347, 205] width 438 height 273
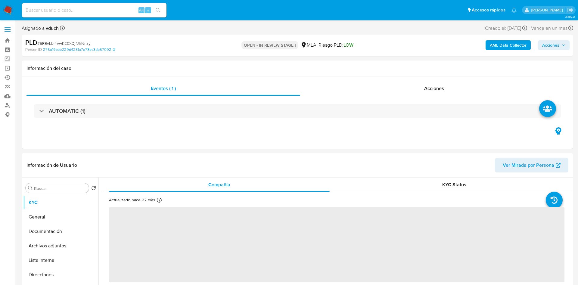
select select "10"
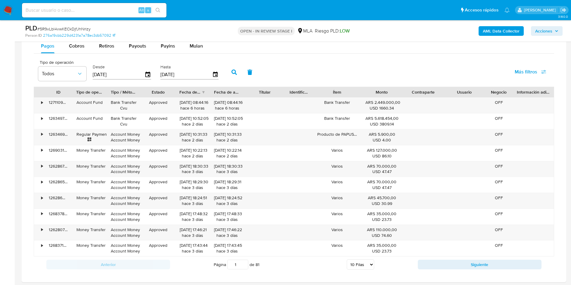
scroll to position [407, 0]
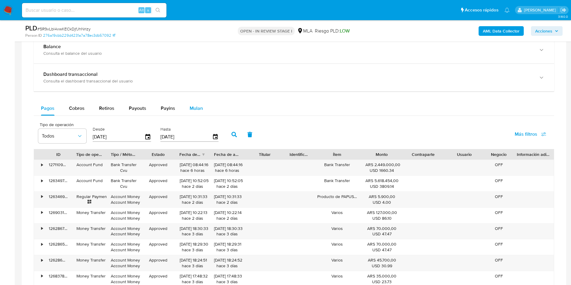
drag, startPoint x: 193, startPoint y: 109, endPoint x: 189, endPoint y: 113, distance: 5.8
click at [194, 109] on span "Mulan" at bounding box center [196, 108] width 13 height 7
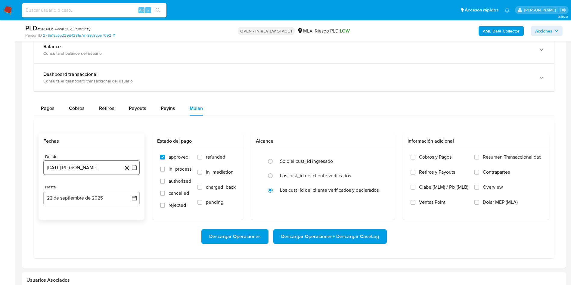
click at [135, 166] on icon "button" at bounding box center [134, 168] width 6 height 6
click at [84, 190] on span "agosto 2024" at bounding box center [88, 189] width 27 height 6
click at [54, 229] on tbody "ene feb mar abr may jun jul ago sep oct nov dic" at bounding box center [91, 232] width 81 height 67
click at [60, 229] on button "abr" at bounding box center [65, 229] width 17 height 10
click at [55, 211] on button "1" at bounding box center [56, 212] width 10 height 10
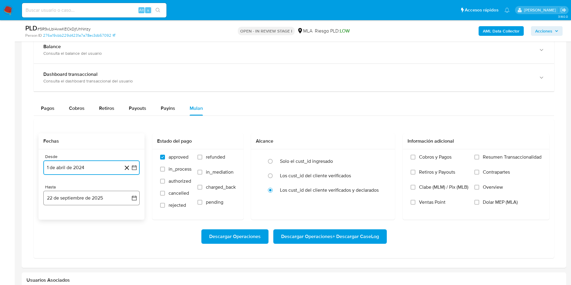
click at [137, 199] on icon "button" at bounding box center [134, 198] width 6 height 6
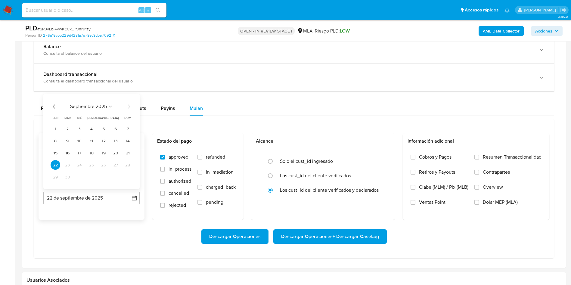
click at [55, 107] on icon "Mes anterior" at bounding box center [54, 106] width 7 height 7
click at [126, 178] on button "31" at bounding box center [128, 177] width 10 height 10
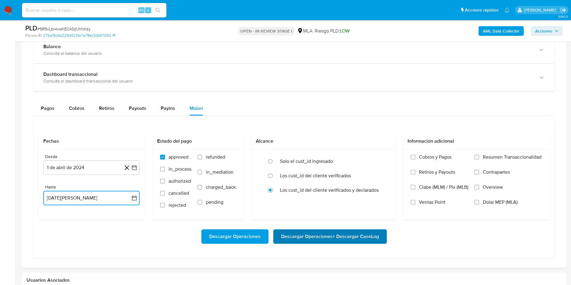
click at [322, 240] on span "Descargar Operaciones + Descargar CaseLog" at bounding box center [330, 236] width 98 height 13
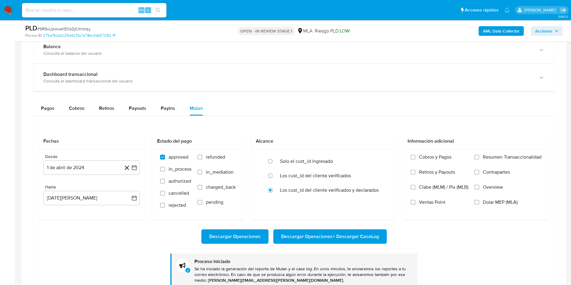
click at [119, 18] on div "Alt s" at bounding box center [94, 10] width 145 height 17
click at [108, 11] on input at bounding box center [94, 10] width 145 height 8
paste input "SBrjRiBItZrHmGufQRDoZs5p"
type input "SBrjRiBItZrHmGufQRDoZs5p"
click at [153, 12] on button "search-icon" at bounding box center [158, 10] width 12 height 8
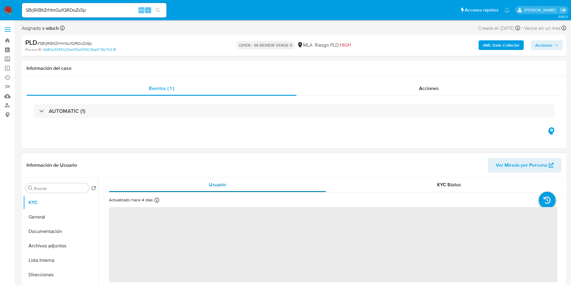
select select "10"
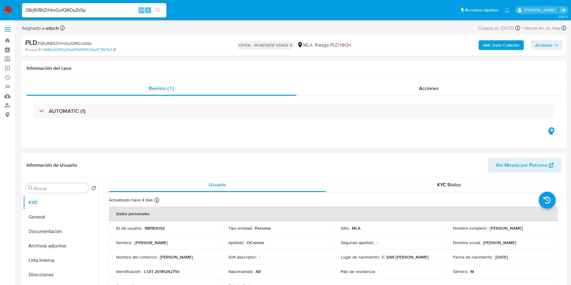
scroll to position [45, 0]
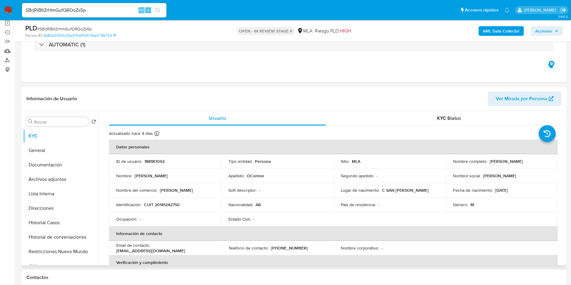
click at [141, 151] on th "Datos personales" at bounding box center [333, 147] width 449 height 14
click at [148, 160] on p "188183092" at bounding box center [155, 161] width 20 height 5
copy p "188183092"
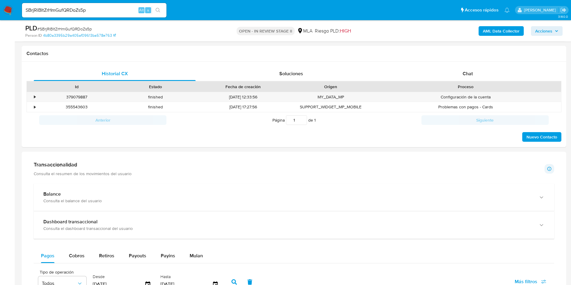
scroll to position [271, 0]
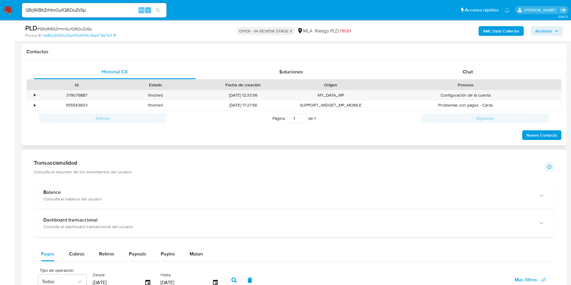
click at [477, 59] on div "Contactos" at bounding box center [294, 52] width 545 height 16
click at [472, 72] on span "Chat" at bounding box center [468, 71] width 10 height 7
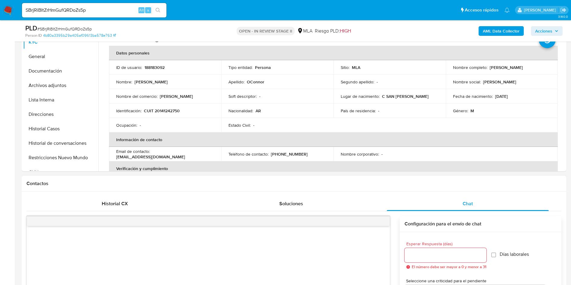
scroll to position [90, 0]
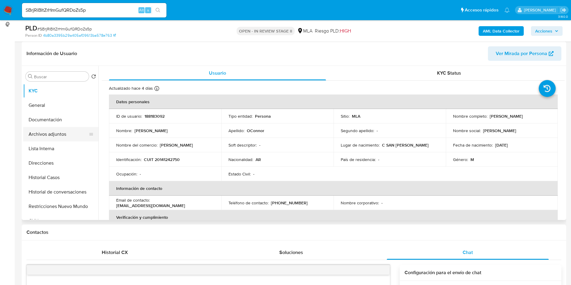
click at [64, 131] on button "Archivos adjuntos" at bounding box center [58, 134] width 70 height 14
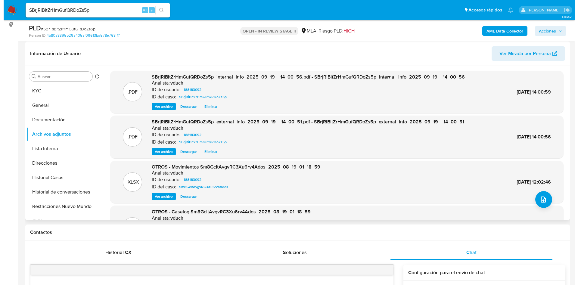
scroll to position [45, 0]
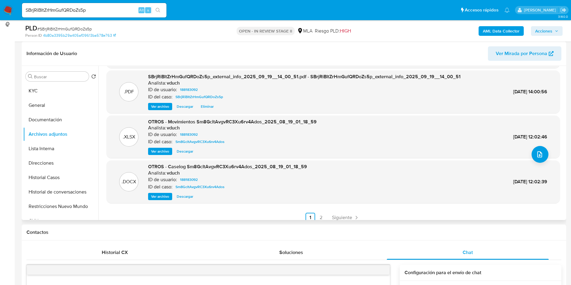
click at [160, 197] on span "Ver archivo" at bounding box center [160, 197] width 18 height 6
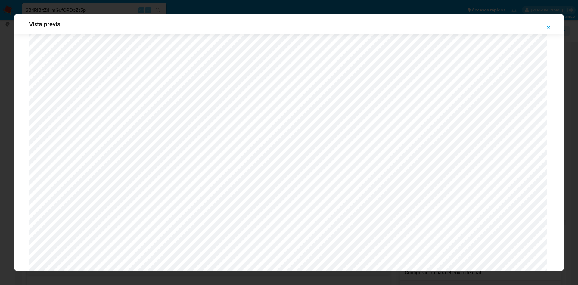
scroll to position [530, 0]
click at [547, 28] on button "Attachment preview" at bounding box center [548, 28] width 13 height 10
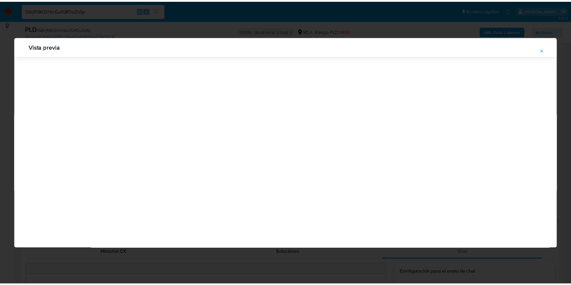
scroll to position [0, 0]
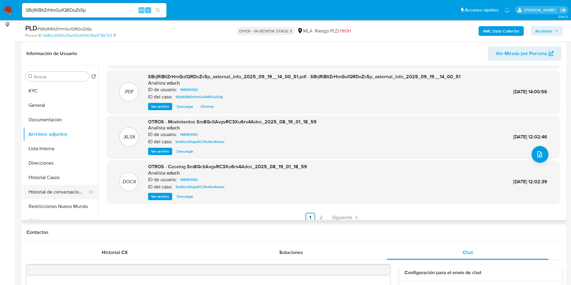
click at [48, 189] on button "Historial de conversaciones" at bounding box center [58, 192] width 70 height 14
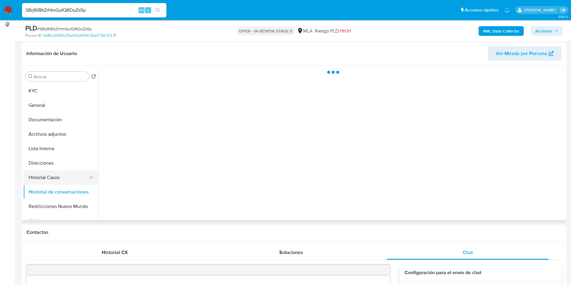
click at [50, 178] on button "Historial Casos" at bounding box center [58, 177] width 70 height 14
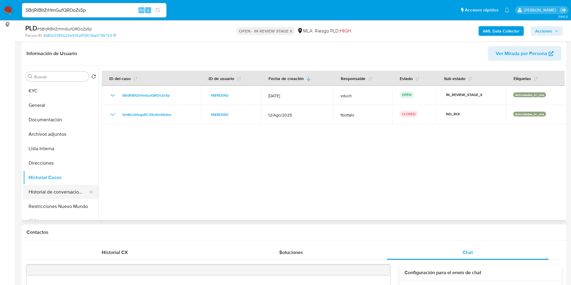
click at [51, 191] on button "Historial de conversaciones" at bounding box center [58, 192] width 70 height 14
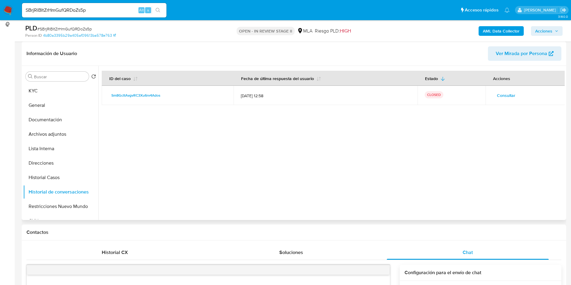
click at [505, 99] on span "Consultar" at bounding box center [506, 95] width 18 height 8
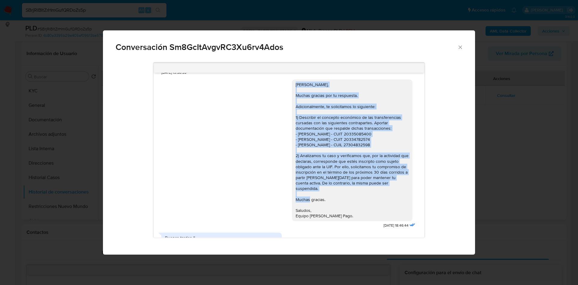
scroll to position [402, 0]
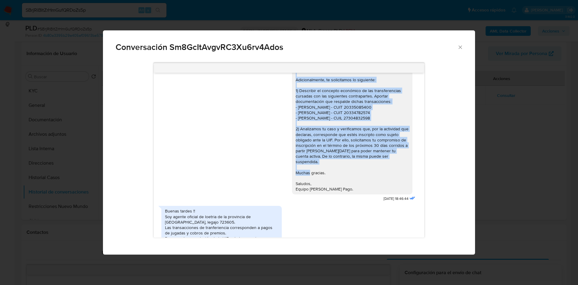
drag, startPoint x: 288, startPoint y: 108, endPoint x: 340, endPoint y: 189, distance: 97.4
click at [340, 189] on div "Hola Gustavo O Connor, Muchas gracias por tu respuesta. Adicionalmente, te soli…" at bounding box center [352, 124] width 120 height 142
copy div "Hola Gustavo O Connor, Muchas gracias por tu respuesta. Adicionalmente, te soli…"
click at [105, 86] on div "18/08/2025 17:37:29 Buen día!! Adjunto documentación solicitada 👍 JPG JPG melif…" at bounding box center [289, 157] width 372 height 196
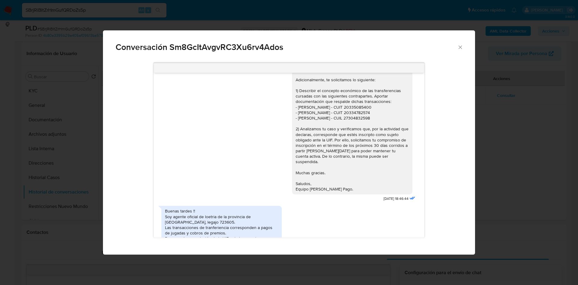
click at [461, 47] on icon "Cerrar" at bounding box center [461, 47] width 6 height 6
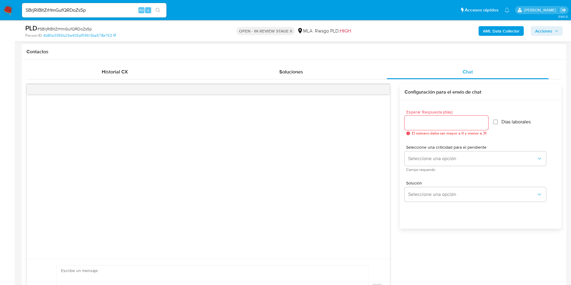
click at [236, 200] on div at bounding box center [208, 176] width 363 height 165
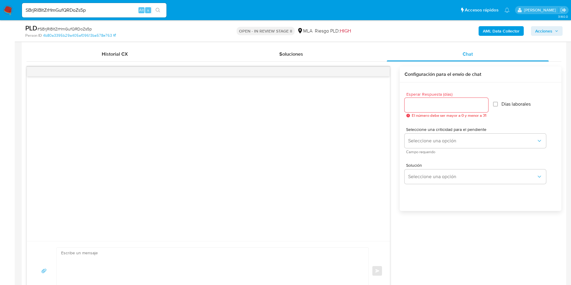
scroll to position [316, 0]
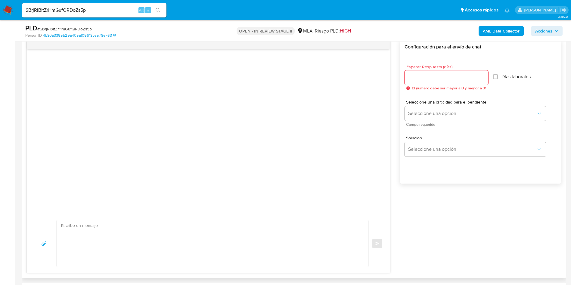
click at [174, 231] on textarea at bounding box center [211, 243] width 300 height 46
paste textarea "Hola Gustavo O Connor! Buenas tardes. Nos ponemos en contacto nuevamente a fin …"
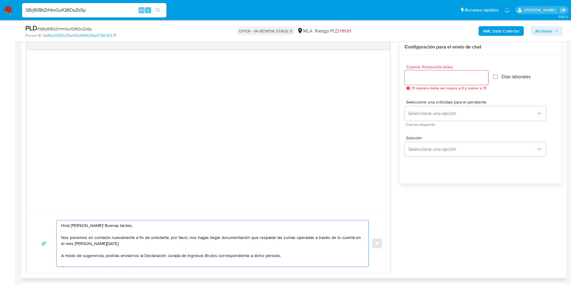
scroll to position [20, 0]
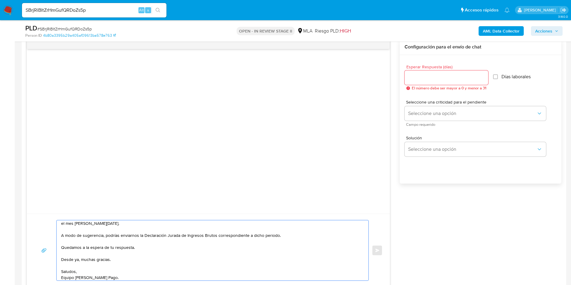
type textarea "Hola Gustavo O Connor! Buenas tardes. Nos ponemos en contacto nuevamente a fin …"
click at [430, 77] on input "Esperar Respuesta (días)" at bounding box center [447, 78] width 84 height 8
type input "3"
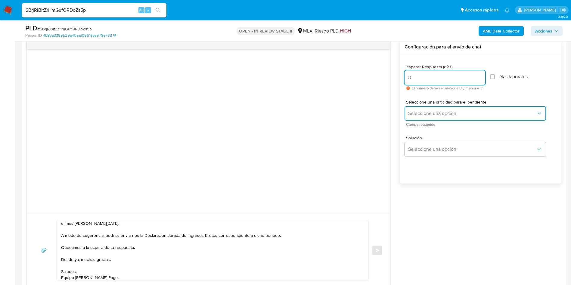
click at [421, 106] on button "Seleccione una opción" at bounding box center [476, 113] width 142 height 14
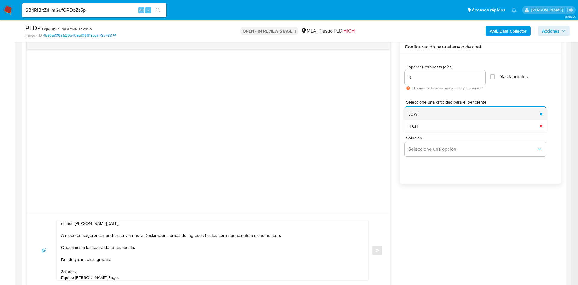
click at [420, 115] on div "LOW" at bounding box center [472, 114] width 128 height 12
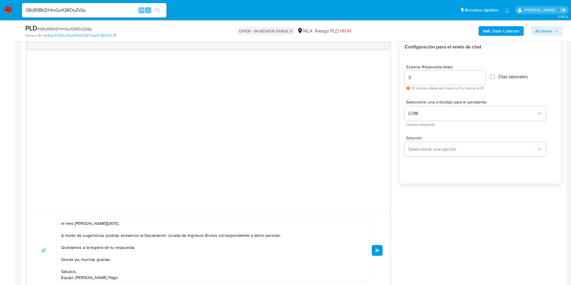
click at [436, 230] on div "Hola Gustavo O Connor! Buenas tardes. Nos ponemos en contacto nuevamente a fin …" at bounding box center [294, 163] width 535 height 248
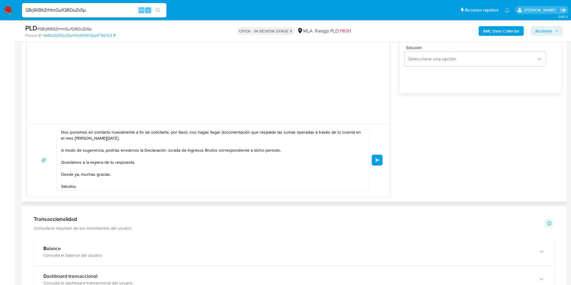
scroll to position [0, 0]
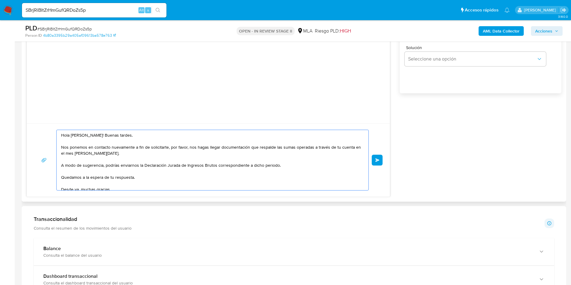
click at [163, 150] on textarea "Hola Gustavo O Connor! Buenas tardes. Nos ponemos en contacto nuevamente a fin …" at bounding box center [211, 160] width 300 height 60
click at [158, 153] on textarea "Hola Gustavo O Connor! Buenas tardes. Nos ponemos en contacto nuevamente a fin …" at bounding box center [211, 160] width 300 height 60
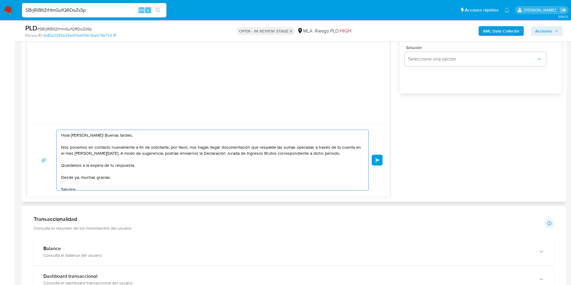
click at [153, 166] on textarea "Hola Gustavo O Connor! Buenas tardes. Nos ponemos en contacto nuevamente a fin …" at bounding box center [211, 160] width 300 height 60
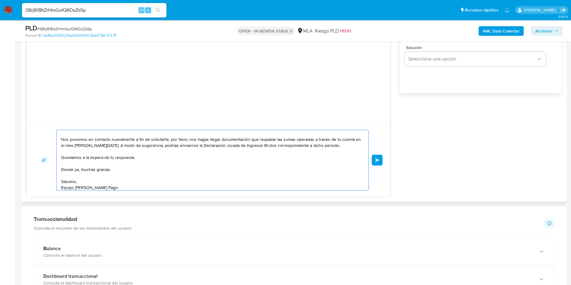
scroll to position [10, 0]
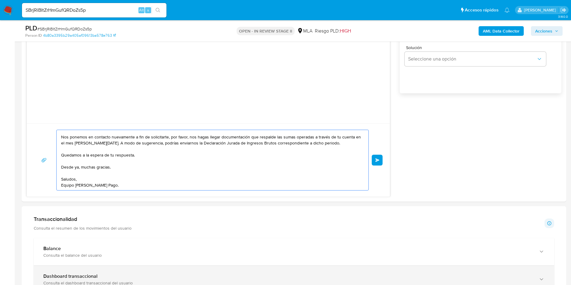
type textarea "Hola Gustavo O Connor! Buenas tardes. Nos ponemos en contacto nuevamente a fin …"
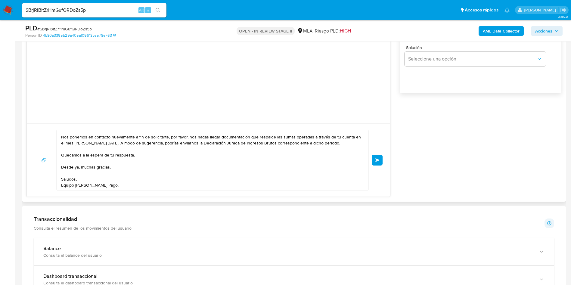
click at [378, 161] on span "Enviar" at bounding box center [378, 160] width 4 height 4
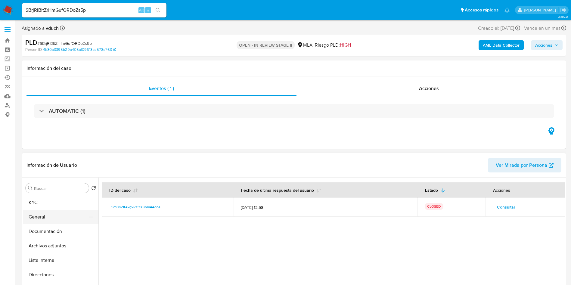
click at [39, 211] on button "General" at bounding box center [58, 217] width 70 height 14
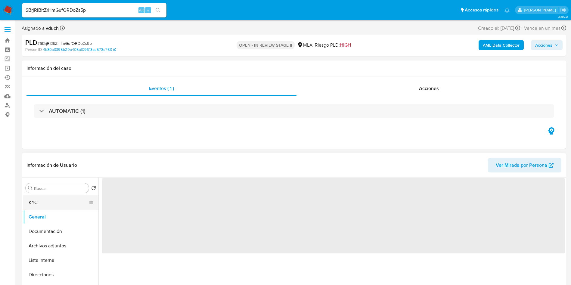
click at [45, 204] on button "KYC" at bounding box center [58, 202] width 70 height 14
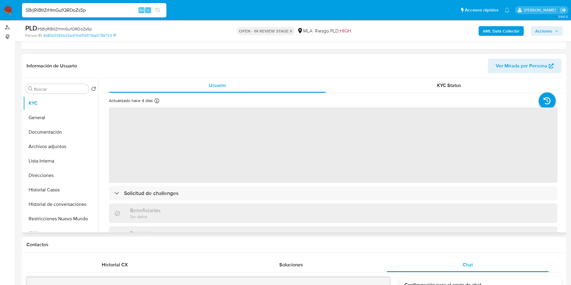
scroll to position [45, 0]
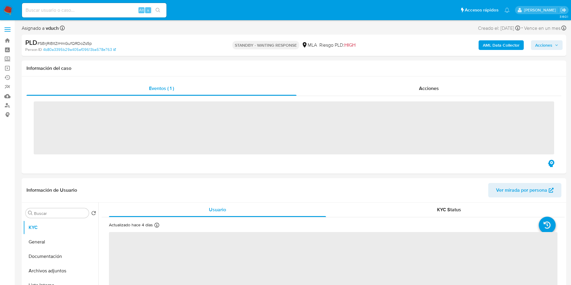
click at [116, 17] on div "Alt s" at bounding box center [94, 10] width 145 height 14
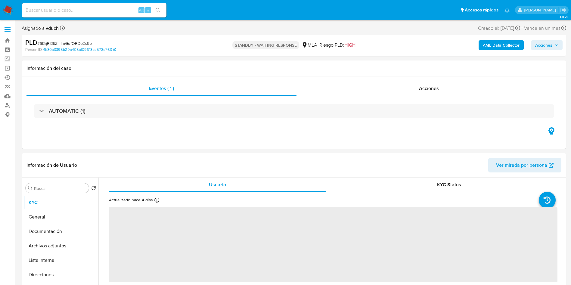
drag, startPoint x: 116, startPoint y: 16, endPoint x: 122, endPoint y: 9, distance: 8.6
click at [119, 12] on div "Alt s" at bounding box center [94, 10] width 145 height 14
click at [122, 9] on input at bounding box center [94, 10] width 145 height 8
paste input "rtQ6wEuZNVhEjjyhZja2TbfJ"
type input "rtQ6wEuZNVhEjjyhZja2TbfJ"
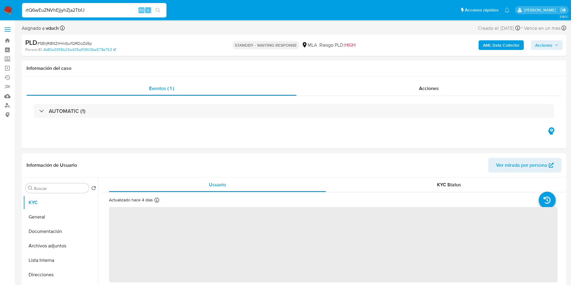
select select "10"
type input "rtQ6wEuZNVhEjjyhZja2TbfJ"
click at [163, 10] on button "search-icon" at bounding box center [158, 10] width 12 height 8
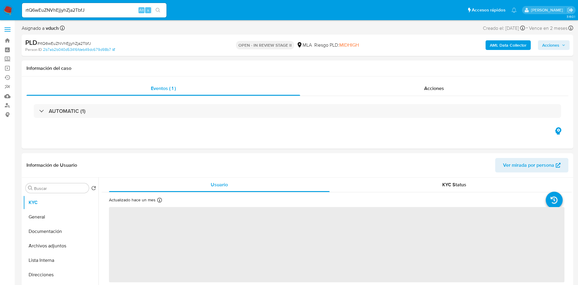
select select "10"
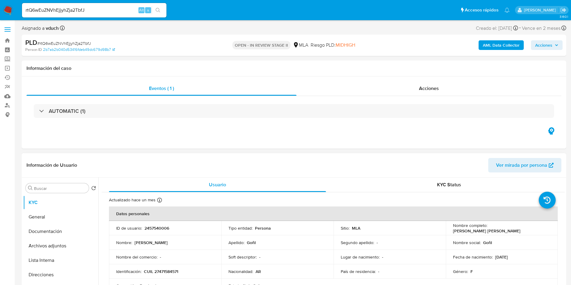
click at [156, 227] on p "2457540006" at bounding box center [157, 228] width 25 height 5
copy p "2457540006"
drag, startPoint x: 57, startPoint y: 244, endPoint x: 38, endPoint y: 244, distance: 19.0
click at [57, 244] on button "Archivos adjuntos" at bounding box center [58, 246] width 70 height 14
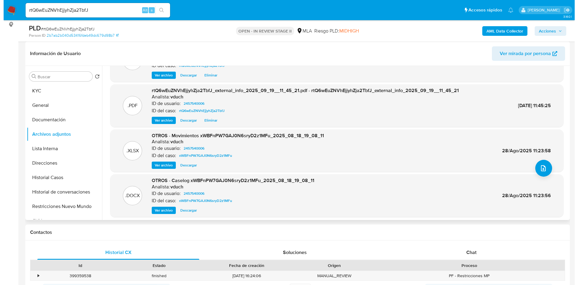
scroll to position [45, 0]
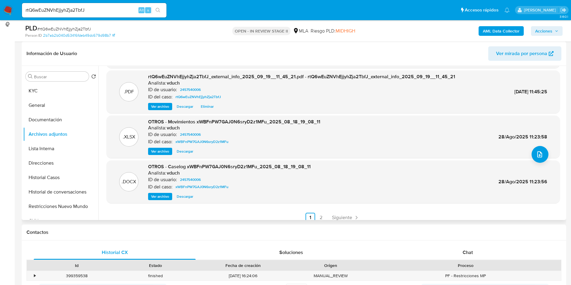
click at [159, 202] on div ".DOCX OTROS - Caselog xWBFnPW7GAJ0N6sryD2z1MFu_2025_08_18_19_08_11 Analista: vd…" at bounding box center [334, 182] width 454 height 43
click at [158, 194] on span "Ver archivo" at bounding box center [160, 197] width 18 height 6
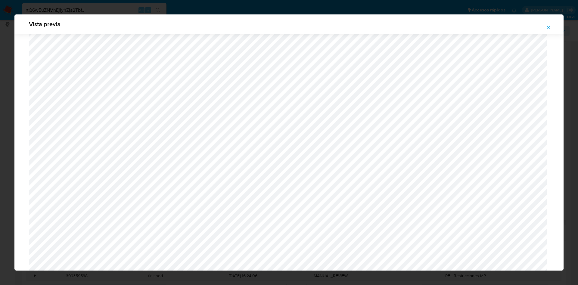
scroll to position [395, 0]
click at [554, 23] on button "Attachment preview" at bounding box center [548, 28] width 13 height 10
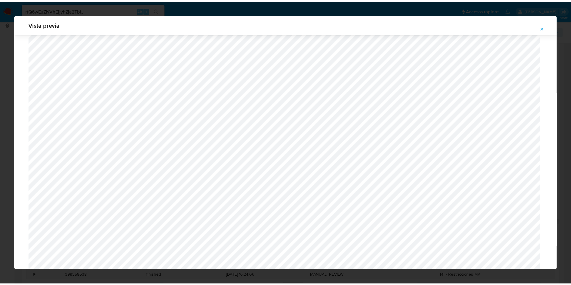
scroll to position [0, 0]
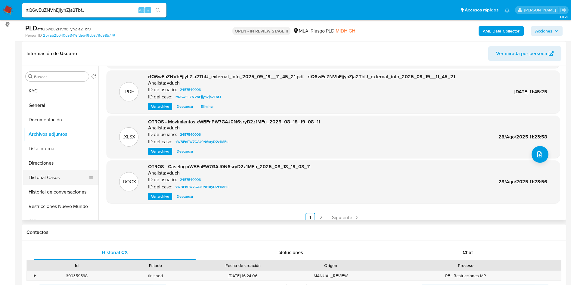
click at [65, 187] on button "Historial de conversaciones" at bounding box center [60, 192] width 75 height 14
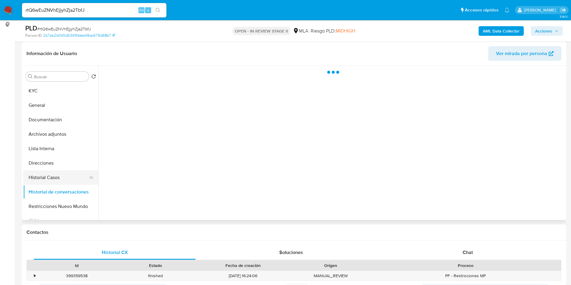
click at [63, 174] on button "Historial Casos" at bounding box center [58, 177] width 70 height 14
click at [52, 162] on button "Direcciones" at bounding box center [58, 163] width 70 height 14
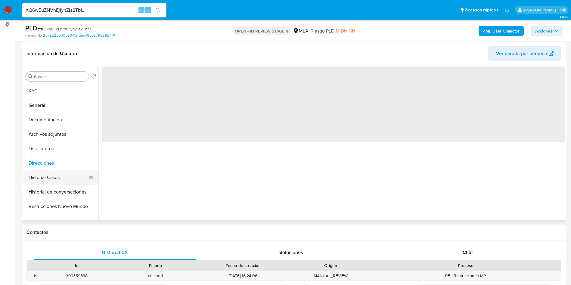
click at [51, 173] on button "Historial Casos" at bounding box center [58, 177] width 70 height 14
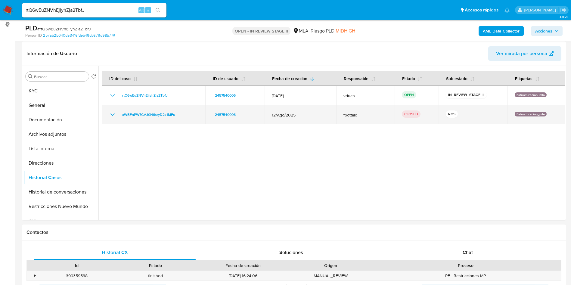
click at [110, 115] on icon "Mostrar/Ocultar" at bounding box center [112, 114] width 7 height 7
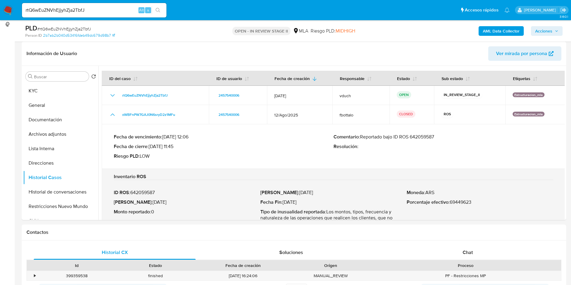
click at [421, 139] on p "Comentario : Reportado bajo ID ROS 642059587" at bounding box center [444, 137] width 220 height 6
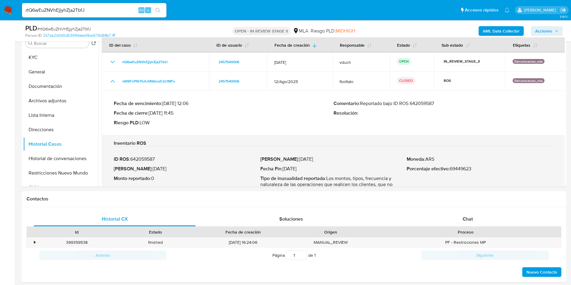
scroll to position [136, 0]
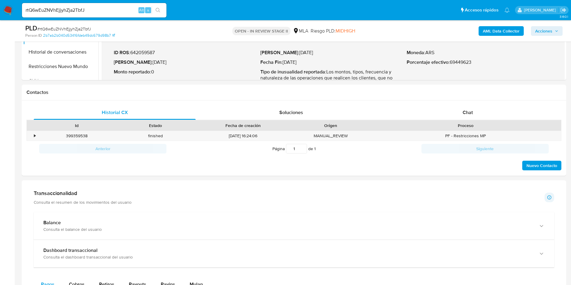
scroll to position [271, 0]
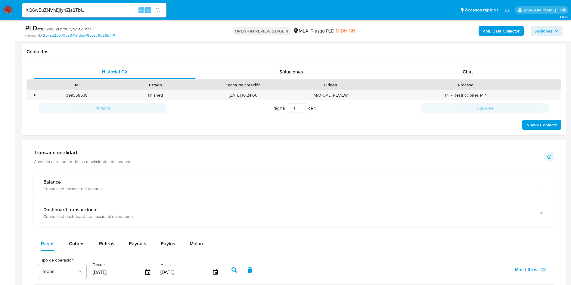
click at [0, 176] on aside "Bandeja Tablero Screening Búsqueda en Listas Watchlist Herramientas Operaciones…" at bounding box center [7, 267] width 15 height 1077
click at [32, 95] on div "•" at bounding box center [32, 95] width 11 height 10
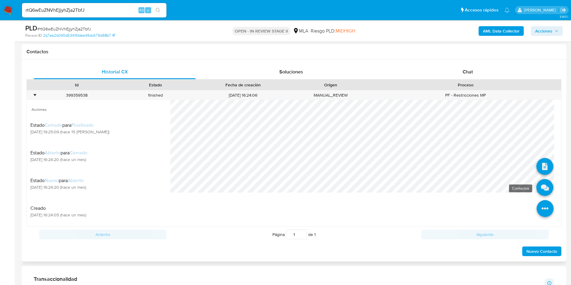
click at [538, 192] on icon at bounding box center [545, 187] width 17 height 17
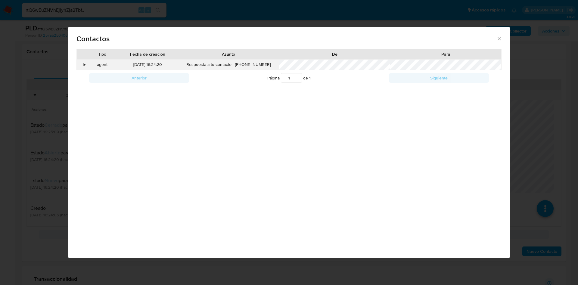
click at [81, 64] on div "•" at bounding box center [82, 65] width 11 height 10
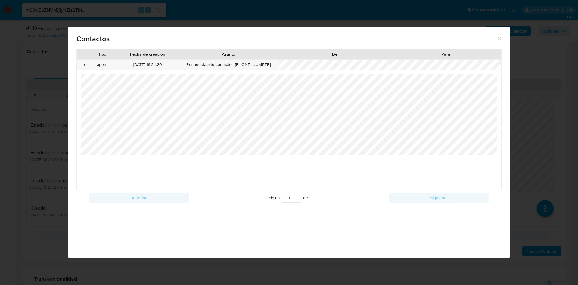
click at [34, 85] on div "Contactos Tipo Fecha de creación Asunto De Para • agent 08/08/2025 16:24:20 Res…" at bounding box center [289, 142] width 578 height 285
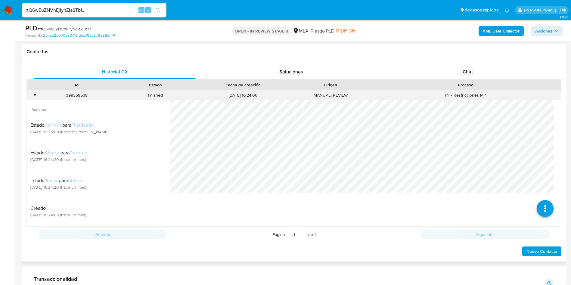
click at [37, 91] on div "•" at bounding box center [32, 95] width 11 height 10
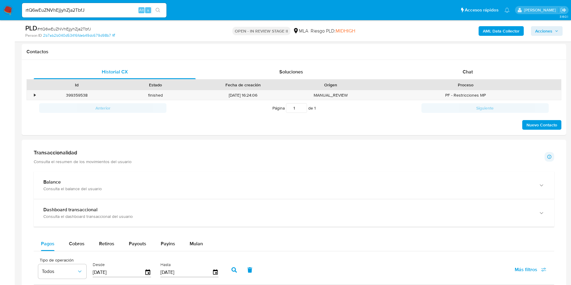
scroll to position [45, 0]
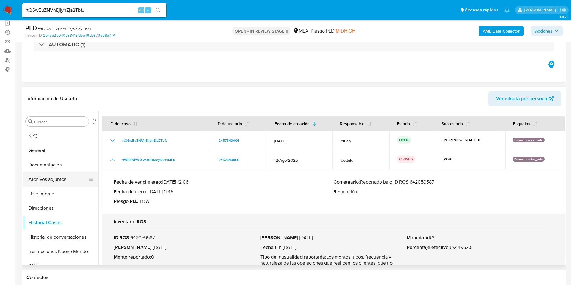
click at [72, 174] on button "Archivos adjuntos" at bounding box center [58, 179] width 70 height 14
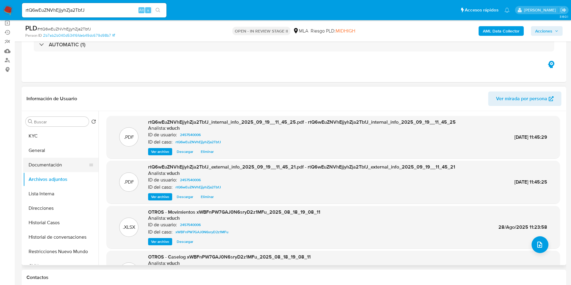
click at [45, 169] on button "Documentación" at bounding box center [58, 165] width 70 height 14
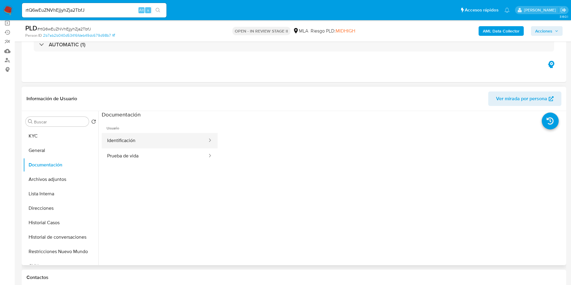
click at [134, 140] on button "Identificación" at bounding box center [155, 140] width 106 height 15
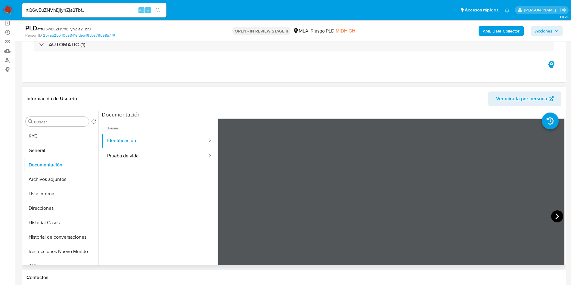
click at [557, 215] on icon at bounding box center [558, 217] width 12 height 12
click at [109, 154] on button "Prueba de vida" at bounding box center [155, 156] width 106 height 15
click at [28, 139] on button "KYC" at bounding box center [58, 136] width 70 height 14
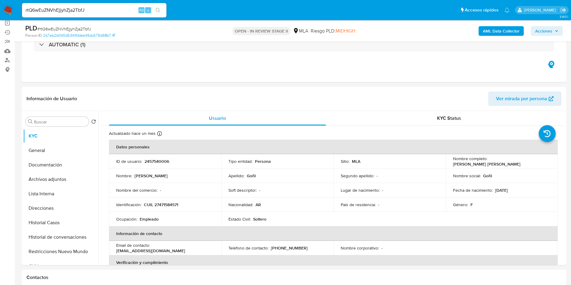
click at [558, 27] on span "Acciones" at bounding box center [547, 31] width 23 height 8
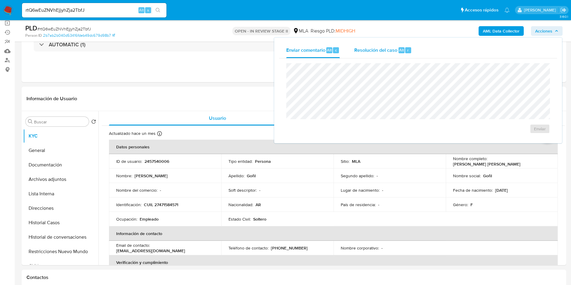
click at [383, 56] on div "Resolución del caso Alt r" at bounding box center [384, 50] width 58 height 16
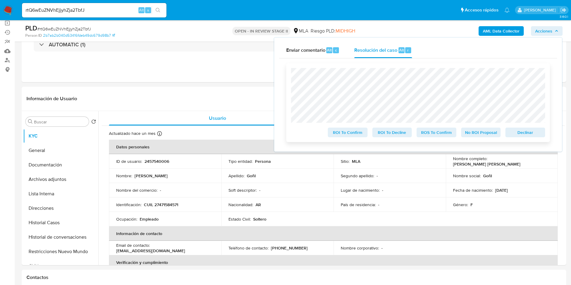
click at [529, 135] on span "Declinar" at bounding box center [525, 132] width 31 height 8
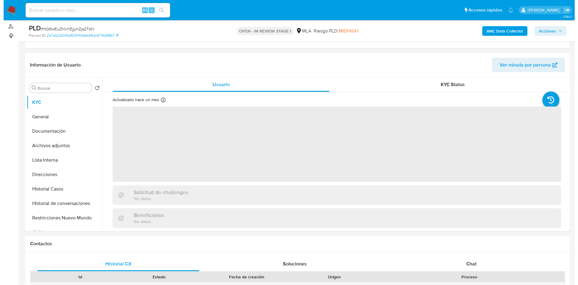
scroll to position [90, 0]
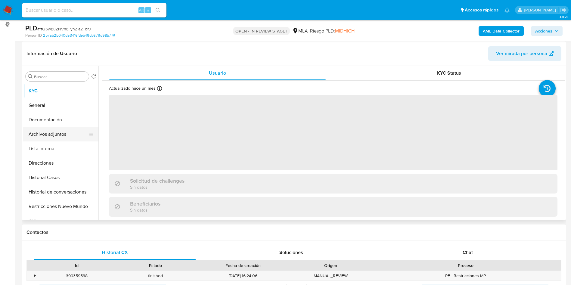
select select "10"
click at [68, 131] on button "Archivos adjuntos" at bounding box center [58, 134] width 70 height 14
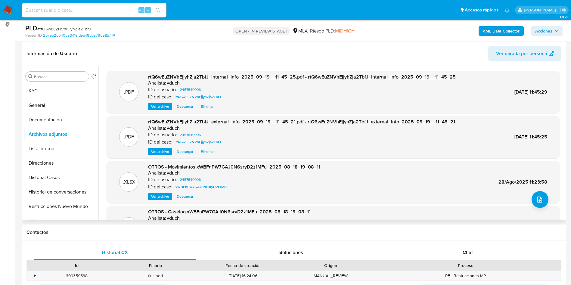
click at [528, 201] on div ".XLSX OTROS - Movimientos xWBFnPW7GAJ0N6sryD2z1MFu_2025_08_18_19_08_11 Analista…" at bounding box center [334, 182] width 454 height 43
click at [536, 197] on icon "upload-file" at bounding box center [539, 199] width 7 height 7
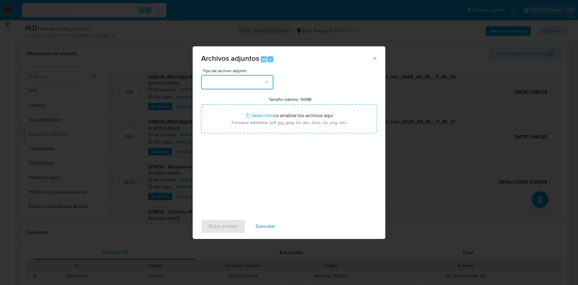
click at [260, 87] on button "button" at bounding box center [237, 82] width 72 height 14
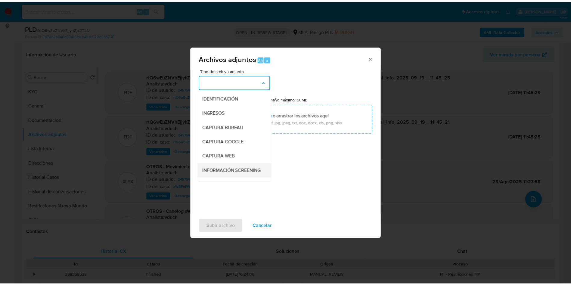
scroll to position [45, 0]
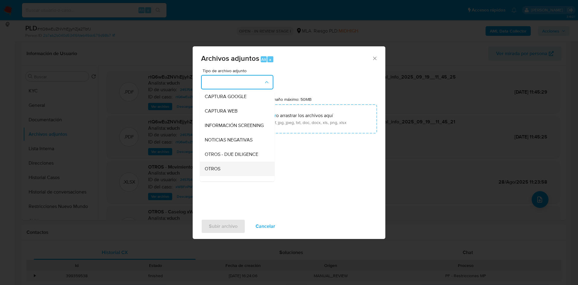
click at [217, 172] on span "OTROS" at bounding box center [213, 169] width 16 height 6
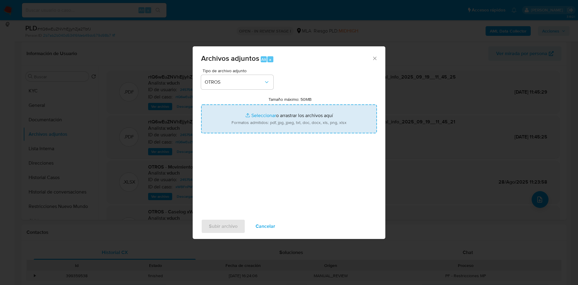
type input "C:\fakepath\Caselog rtQ6wEuZNVhEjjyhZja2TbfJ_2025_09_19_13_08_54.docx"
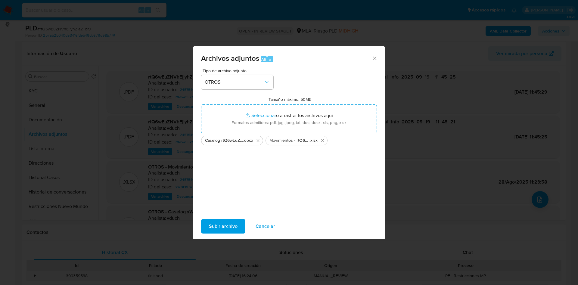
click at [227, 225] on span "Subir archivo" at bounding box center [223, 226] width 29 height 13
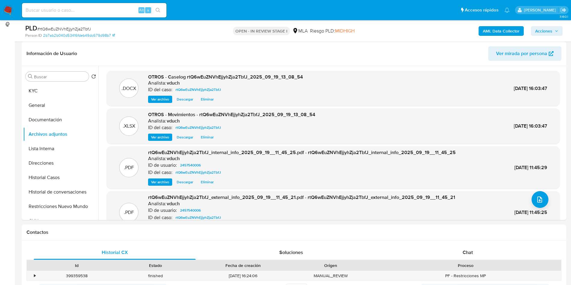
click at [493, 29] on b "AML Data Collector" at bounding box center [501, 31] width 37 height 10
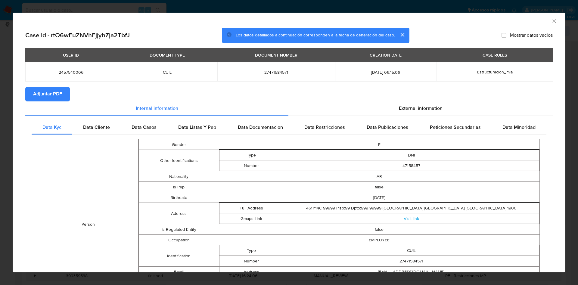
click at [56, 92] on span "Adjuntar PDF" at bounding box center [47, 94] width 29 height 13
click at [552, 21] on icon "Cerrar ventana" at bounding box center [555, 21] width 6 height 6
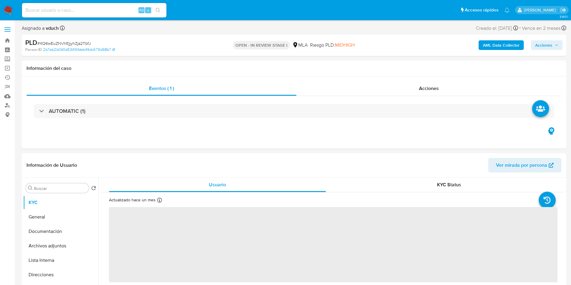
click at [560, 42] on button "Acciones" at bounding box center [547, 45] width 32 height 10
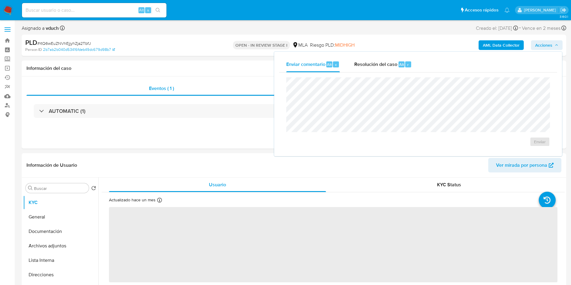
click at [386, 70] on div "Resolución del caso Alt r" at bounding box center [384, 65] width 58 height 16
select select "10"
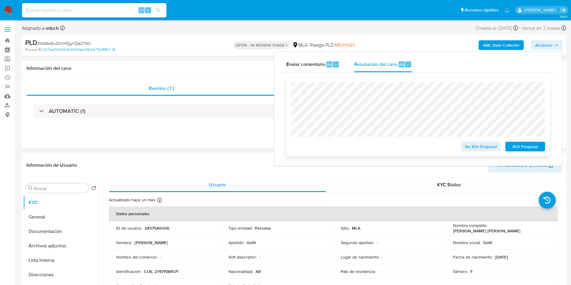
click at [524, 145] on span "ROI Proposal" at bounding box center [525, 146] width 31 height 8
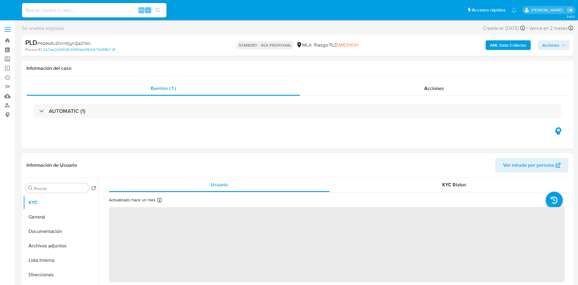
select select "10"
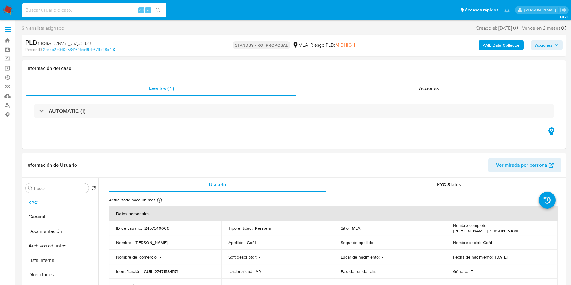
click at [119, 14] on input at bounding box center [94, 10] width 145 height 8
click at [127, 7] on input at bounding box center [94, 10] width 145 height 8
paste input "YwYsikiuBXijONP6pjkLtsfU"
type input "YwYsikiuBXijONP6pjkLtsfU"
click at [160, 11] on icon "search-icon" at bounding box center [158, 10] width 5 height 5
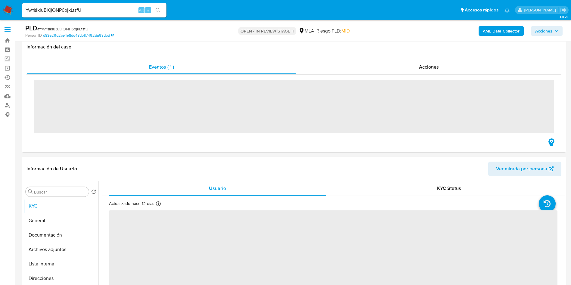
scroll to position [90, 0]
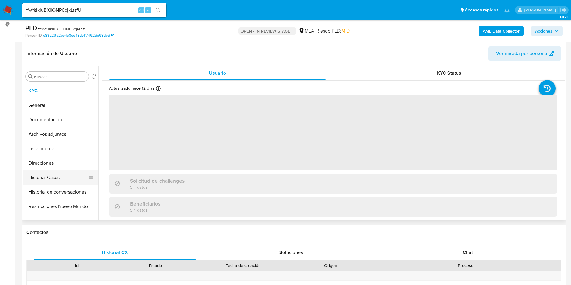
click at [57, 170] on button "Historial Casos" at bounding box center [58, 177] width 70 height 14
select select "10"
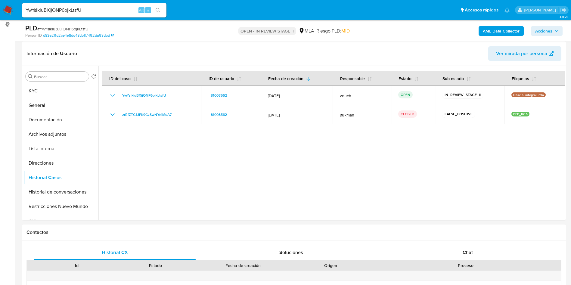
click at [113, 11] on input "YwYsikiuBXijONP6pjkLtsfU" at bounding box center [94, 10] width 145 height 8
paste input "A2Xo5NUo0v26GKvDFizrs4H8"
type input "A2Xo5NUo0v26GKvDFizrs4H8"
click at [157, 9] on icon "search-icon" at bounding box center [158, 10] width 5 height 5
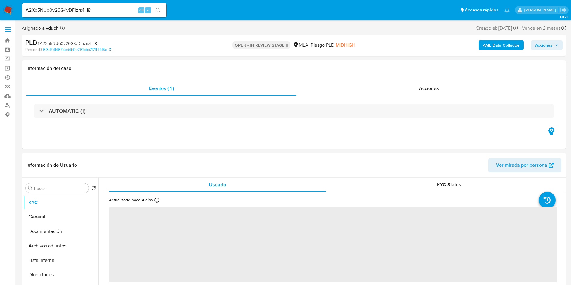
select select "10"
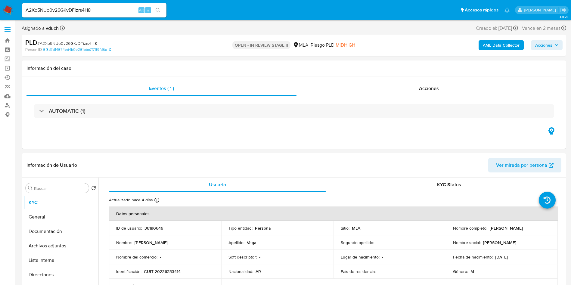
scroll to position [90, 0]
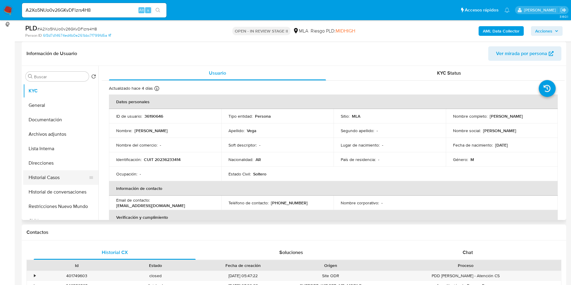
click at [46, 175] on button "Historial Casos" at bounding box center [58, 177] width 70 height 14
